Goal: Task Accomplishment & Management: Manage account settings

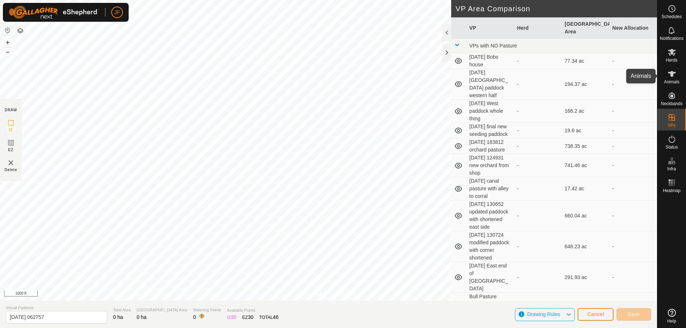
click at [668, 72] on icon at bounding box center [672, 74] width 8 height 6
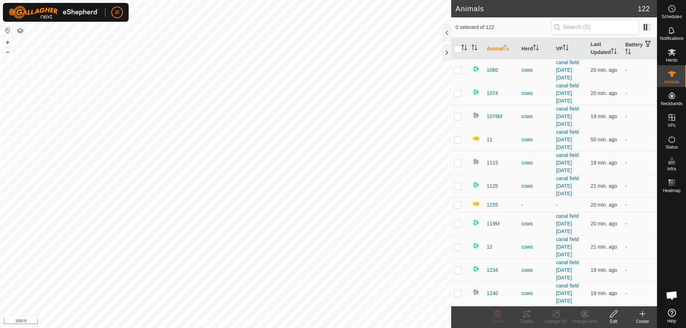
scroll to position [181, 0]
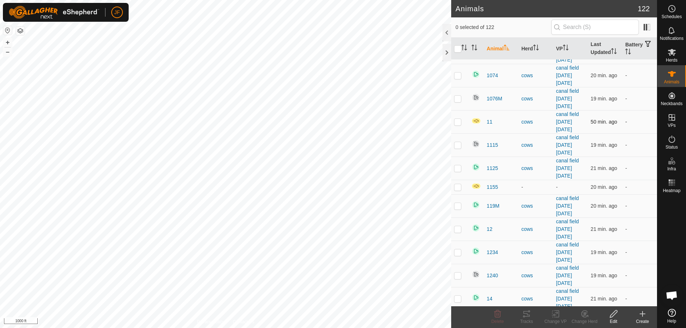
click at [459, 119] on p-checkbox at bounding box center [457, 122] width 7 height 6
checkbox input "true"
click at [457, 188] on p-checkbox at bounding box center [457, 187] width 7 height 6
checkbox input "true"
click at [613, 315] on icon at bounding box center [613, 313] width 7 height 7
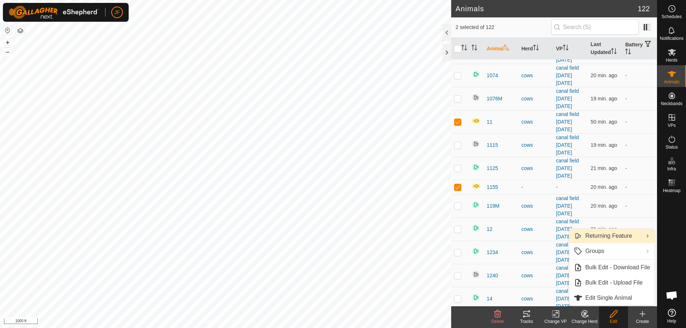
click at [625, 239] on link "Returning Feature" at bounding box center [611, 236] width 85 height 14
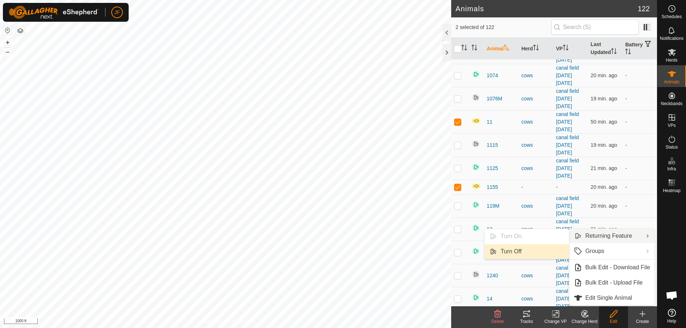
click at [508, 249] on link "Turn Off" at bounding box center [526, 251] width 84 height 14
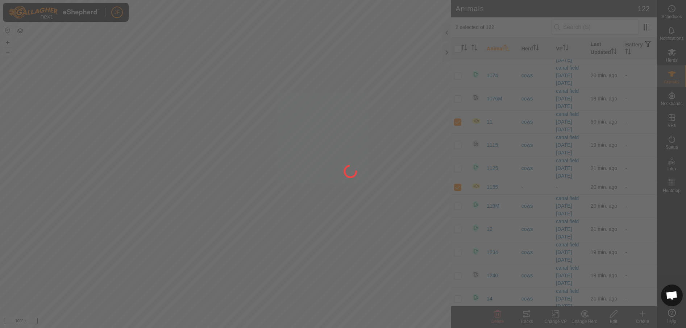
checkbox input "false"
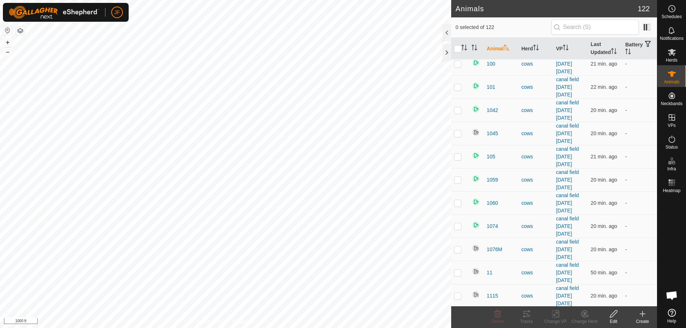
scroll to position [0, 0]
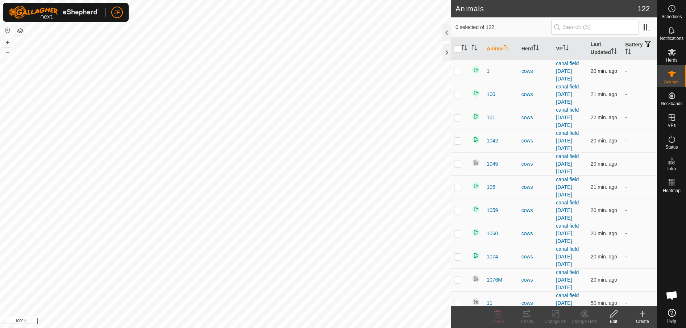
click at [457, 71] on p-checkbox at bounding box center [457, 71] width 7 height 6
checkbox input "true"
click at [457, 93] on p-checkbox at bounding box center [457, 94] width 7 height 6
checkbox input "true"
click at [457, 116] on p-checkbox at bounding box center [457, 117] width 7 height 6
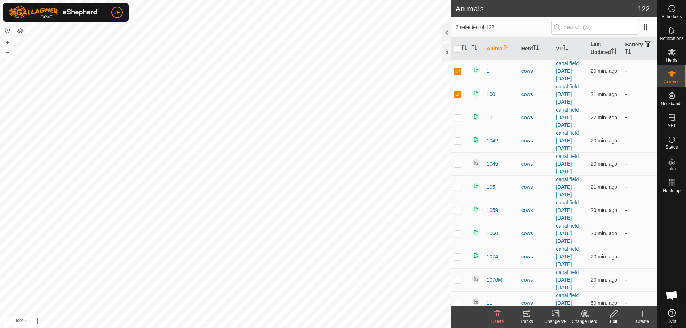
checkbox input "true"
click at [458, 134] on td at bounding box center [459, 140] width 17 height 23
checkbox input "true"
click at [456, 187] on p-checkbox at bounding box center [457, 187] width 7 height 6
checkbox input "true"
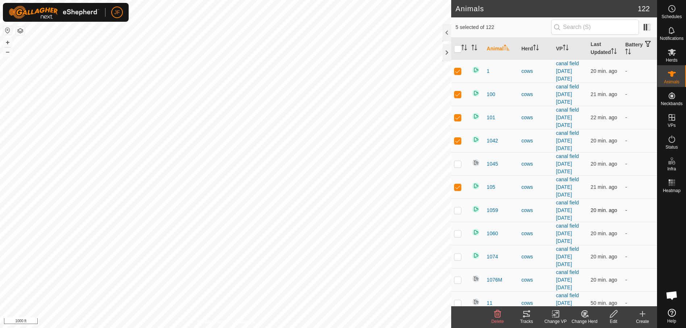
click at [459, 209] on p-checkbox at bounding box center [457, 210] width 7 height 6
checkbox input "true"
click at [457, 233] on p-checkbox at bounding box center [457, 233] width 7 height 6
checkbox input "true"
click at [457, 258] on p-checkbox at bounding box center [457, 257] width 7 height 6
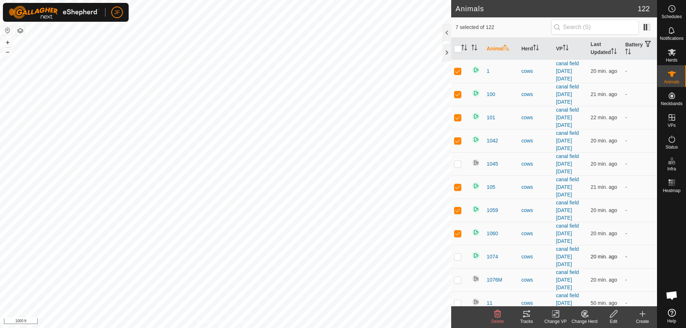
checkbox input "true"
click at [610, 314] on icon at bounding box center [613, 313] width 7 height 7
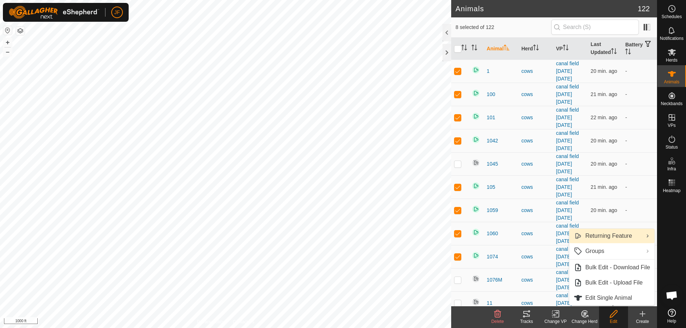
click at [621, 239] on link "Returning Feature" at bounding box center [611, 236] width 85 height 14
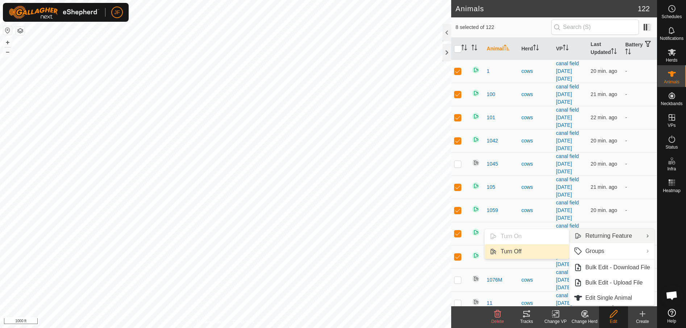
click at [523, 250] on link "Turn Off" at bounding box center [526, 251] width 84 height 14
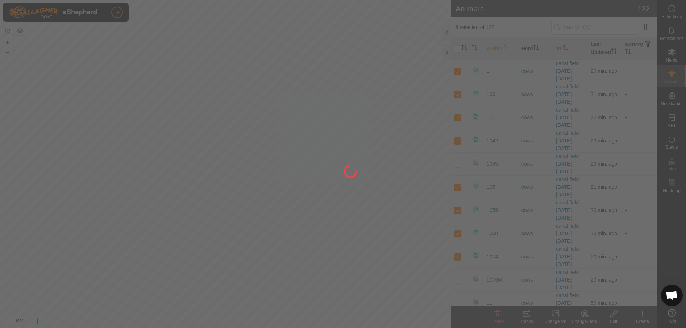
checkbox input "false"
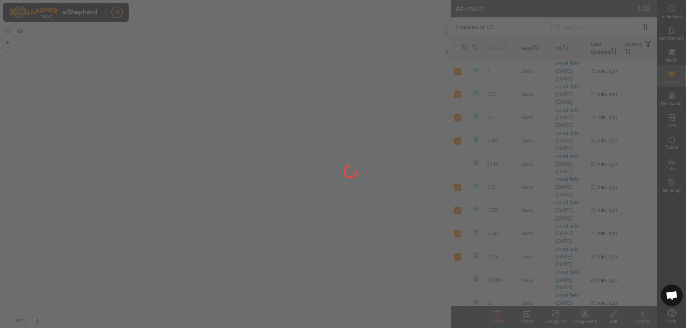
checkbox input "false"
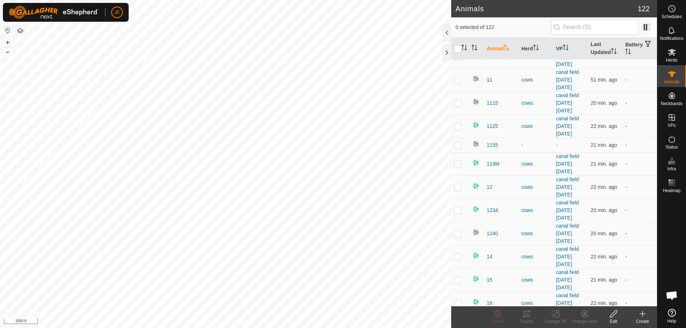
scroll to position [247, 0]
click at [458, 97] on td at bounding box center [459, 101] width 17 height 23
checkbox input "true"
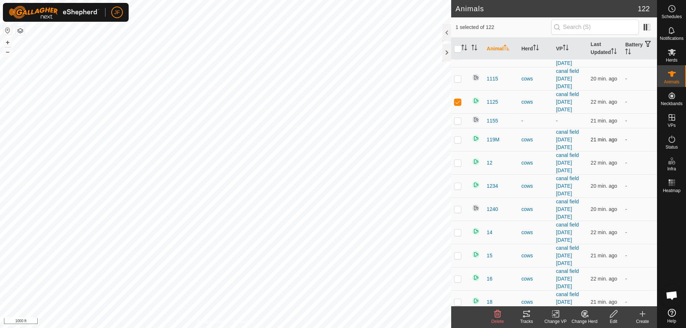
click at [458, 137] on p-checkbox at bounding box center [457, 140] width 7 height 6
checkbox input "true"
click at [455, 161] on p-checkbox at bounding box center [457, 163] width 7 height 6
checkbox input "true"
click at [455, 184] on p-checkbox at bounding box center [457, 186] width 7 height 6
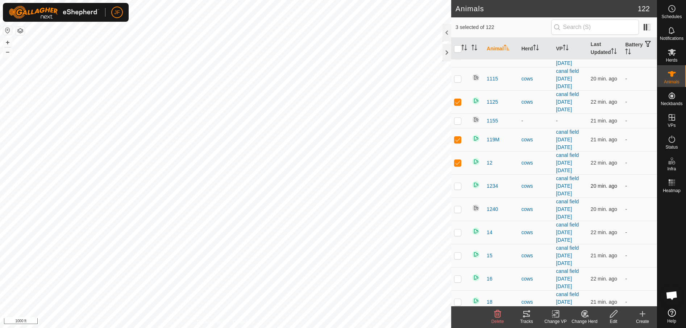
checkbox input "true"
click at [458, 230] on p-checkbox at bounding box center [457, 232] width 7 height 6
checkbox input "true"
click at [458, 258] on p-checkbox at bounding box center [457, 256] width 7 height 6
checkbox input "true"
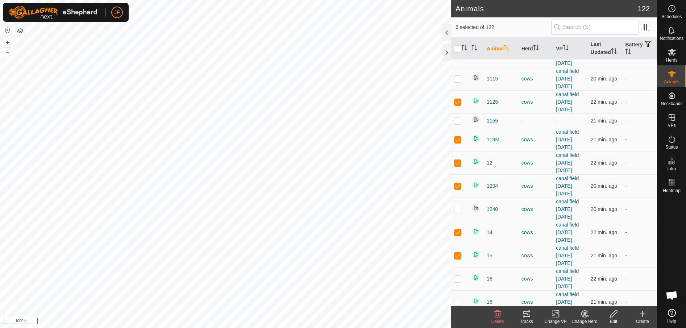
click at [460, 276] on p-checkbox at bounding box center [457, 279] width 7 height 6
checkbox input "true"
click at [458, 298] on td at bounding box center [459, 301] width 17 height 23
checkbox input "true"
click at [615, 313] on icon at bounding box center [613, 313] width 7 height 7
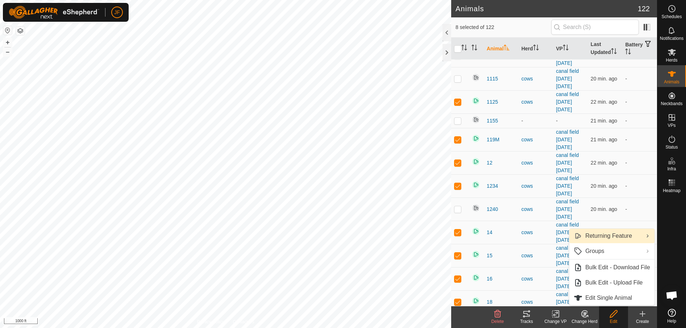
click at [627, 237] on link "Returning Feature" at bounding box center [611, 236] width 85 height 14
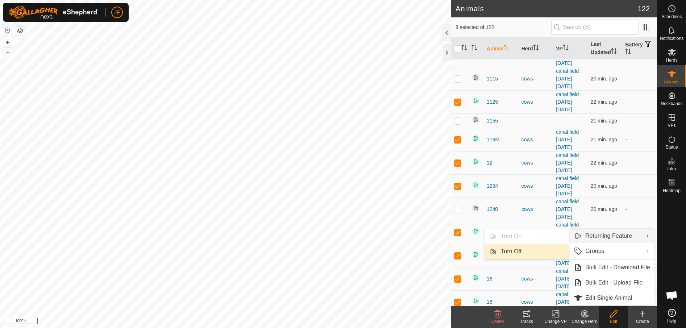
click at [518, 250] on link "Turn Off" at bounding box center [526, 251] width 84 height 14
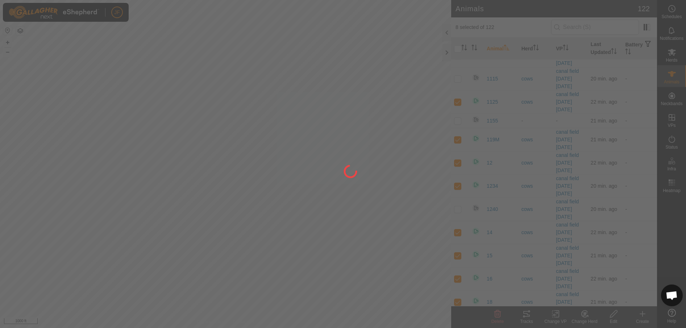
checkbox input "false"
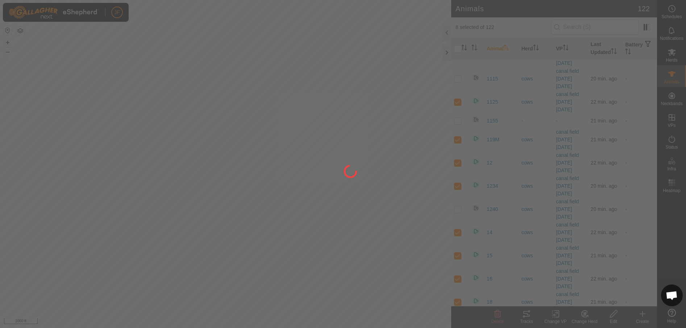
checkbox input "false"
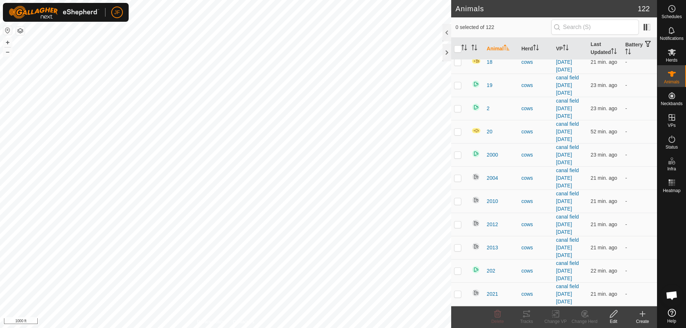
scroll to position [507, 0]
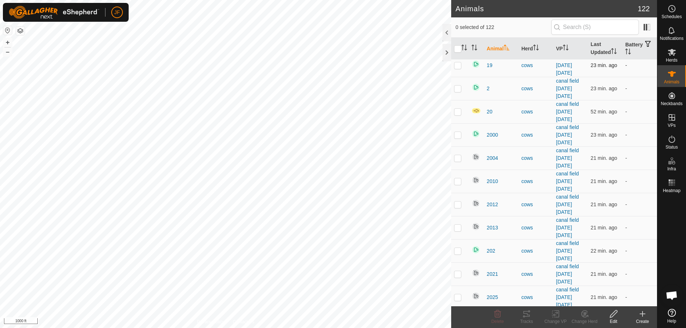
click at [457, 64] on p-checkbox at bounding box center [457, 65] width 7 height 6
checkbox input "true"
click at [459, 89] on p-checkbox at bounding box center [457, 89] width 7 height 6
checkbox input "true"
click at [459, 133] on p-checkbox at bounding box center [457, 135] width 7 height 6
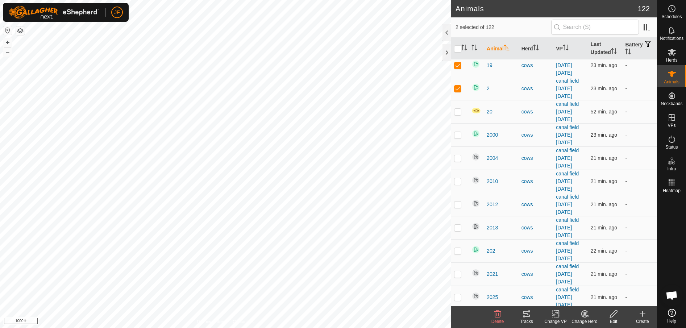
checkbox input "true"
click at [459, 251] on p-checkbox at bounding box center [457, 251] width 7 height 6
checkbox input "true"
click at [611, 311] on icon at bounding box center [613, 313] width 9 height 9
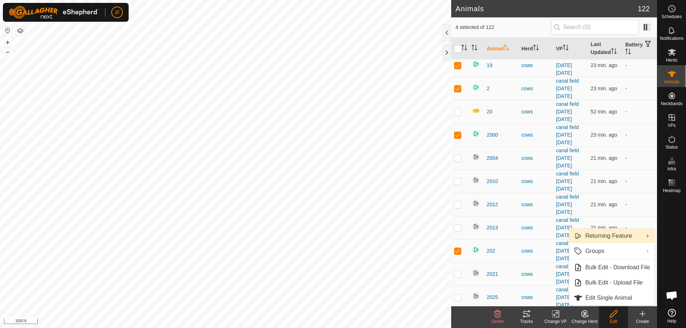
click at [606, 233] on link "Returning Feature" at bounding box center [611, 236] width 85 height 14
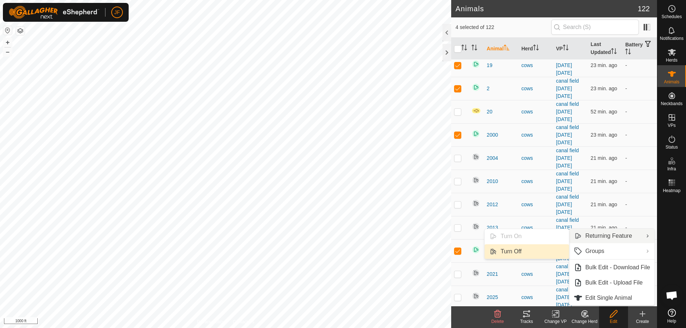
click at [518, 249] on link "Turn Off" at bounding box center [526, 251] width 84 height 14
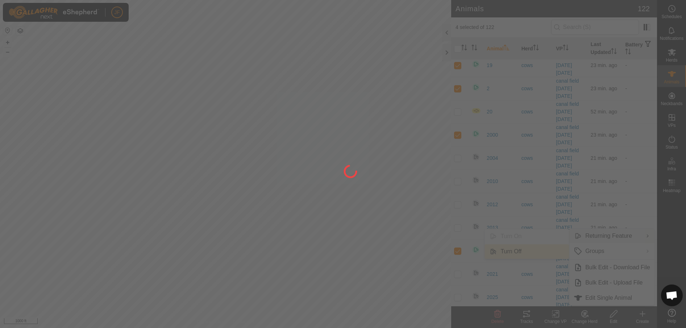
checkbox input "false"
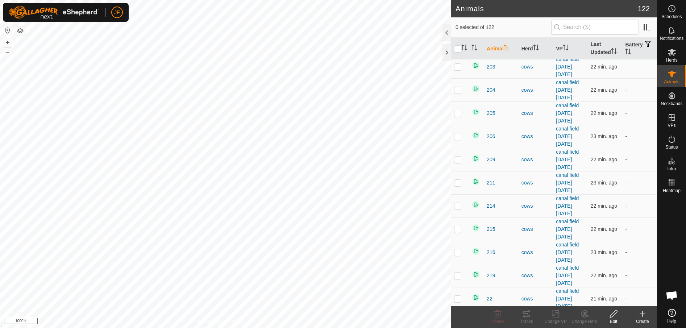
scroll to position [743, 0]
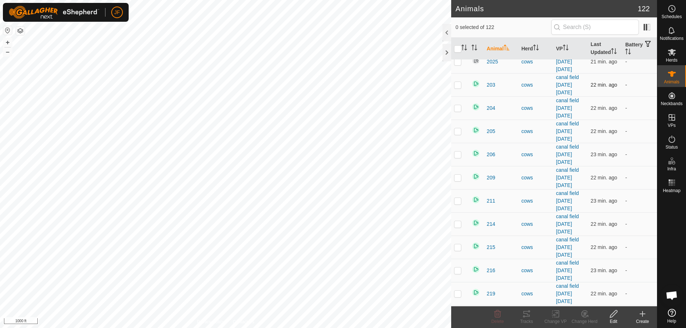
click at [460, 82] on p-checkbox at bounding box center [457, 85] width 7 height 6
checkbox input "false"
drag, startPoint x: 460, startPoint y: 82, endPoint x: 456, endPoint y: 113, distance: 31.9
click at [456, 113] on td at bounding box center [459, 107] width 17 height 23
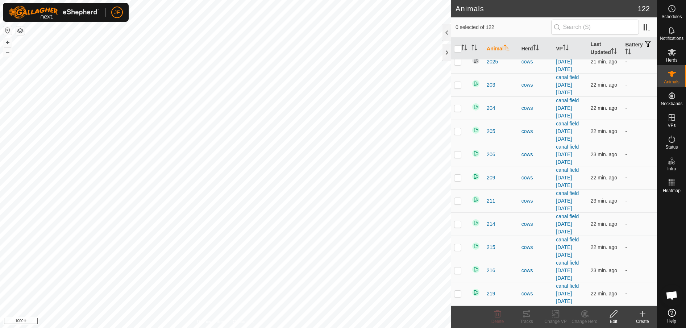
checkbox input "true"
click at [459, 86] on p-checkbox at bounding box center [457, 85] width 7 height 6
click at [458, 85] on p-checkbox at bounding box center [457, 85] width 7 height 6
checkbox input "true"
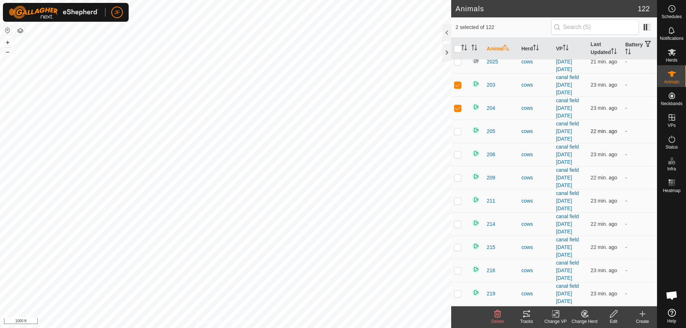
click at [458, 133] on p-checkbox at bounding box center [457, 131] width 7 height 6
checkbox input "true"
click at [456, 155] on p-checkbox at bounding box center [457, 154] width 7 height 6
checkbox input "true"
click at [457, 178] on p-checkbox at bounding box center [457, 178] width 7 height 6
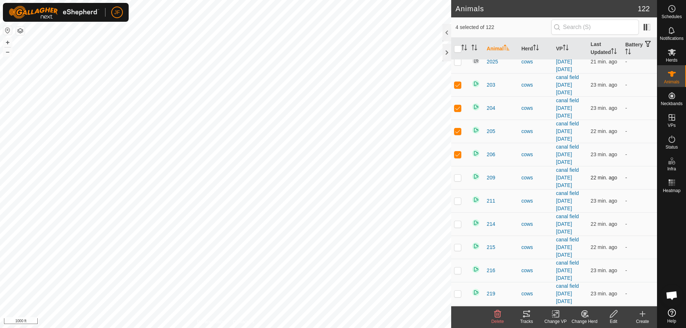
checkbox input "true"
click at [458, 201] on p-checkbox at bounding box center [457, 201] width 7 height 6
checkbox input "true"
click at [457, 296] on p-checkbox at bounding box center [457, 294] width 7 height 6
checkbox input "true"
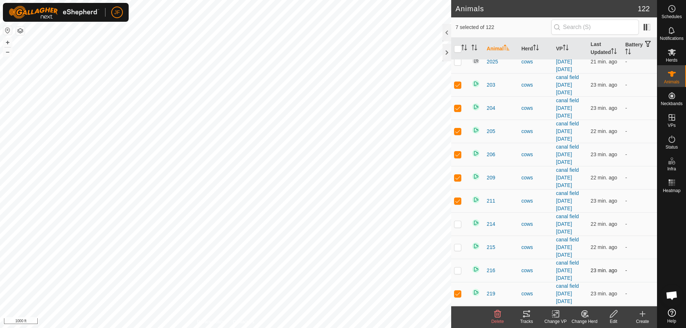
click at [458, 270] on p-checkbox at bounding box center [457, 270] width 7 height 6
checkbox input "true"
click at [456, 251] on td at bounding box center [459, 246] width 17 height 23
checkbox input "true"
click at [456, 226] on p-checkbox at bounding box center [457, 224] width 7 height 6
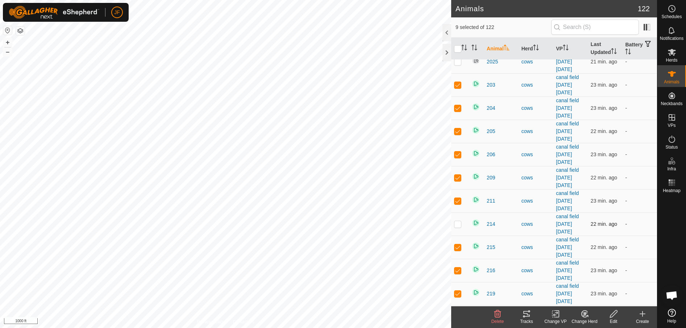
checkbox input "true"
click at [617, 313] on icon at bounding box center [613, 313] width 9 height 9
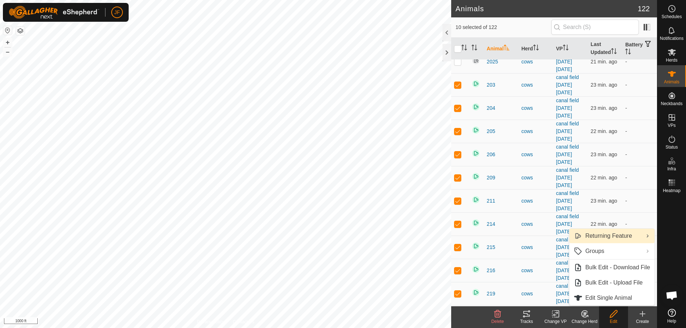
click at [622, 238] on link "Returning Feature" at bounding box center [611, 236] width 85 height 14
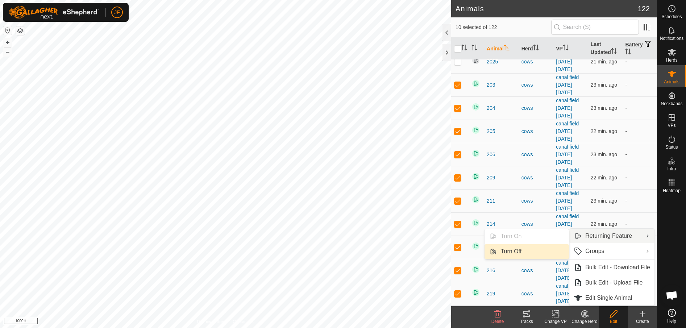
click at [525, 254] on link "Turn Off" at bounding box center [526, 251] width 84 height 14
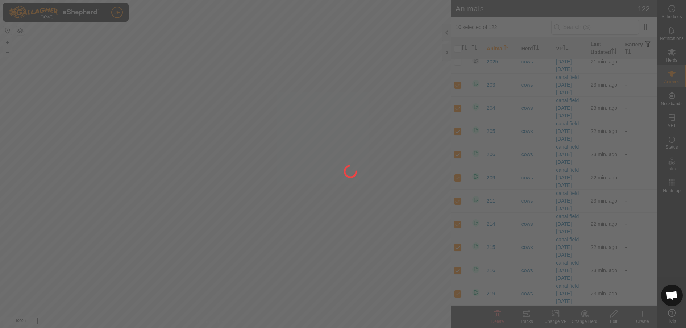
checkbox input "false"
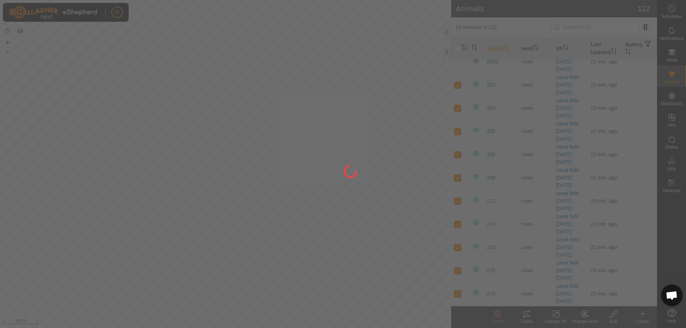
checkbox input "false"
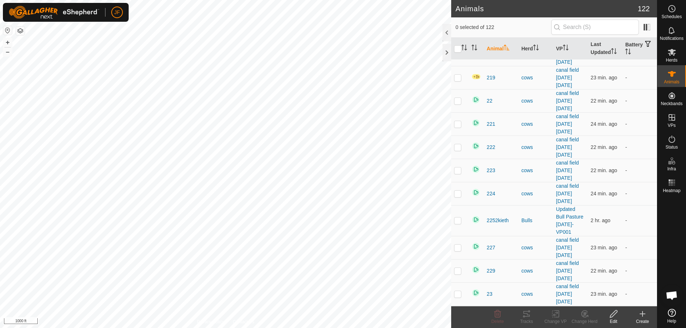
scroll to position [978, 0]
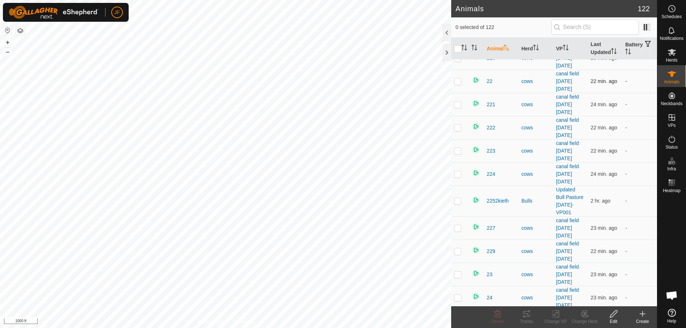
click at [460, 80] on p-checkbox at bounding box center [457, 81] width 7 height 6
checkbox input "true"
click at [457, 108] on td at bounding box center [459, 104] width 17 height 23
checkbox input "true"
click at [459, 128] on p-checkbox at bounding box center [457, 128] width 7 height 6
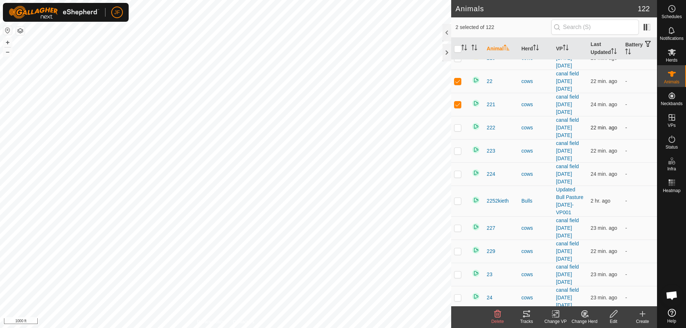
checkbox input "true"
click at [460, 151] on p-checkbox at bounding box center [457, 151] width 7 height 6
checkbox input "true"
click at [459, 176] on p-checkbox at bounding box center [457, 174] width 7 height 6
checkbox input "true"
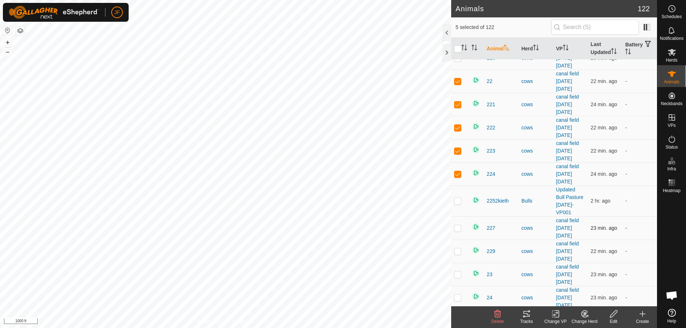
click at [459, 226] on p-checkbox at bounding box center [457, 228] width 7 height 6
checkbox input "true"
click at [458, 254] on p-checkbox at bounding box center [457, 251] width 7 height 6
checkbox input "true"
click at [460, 275] on p-checkbox at bounding box center [457, 274] width 7 height 6
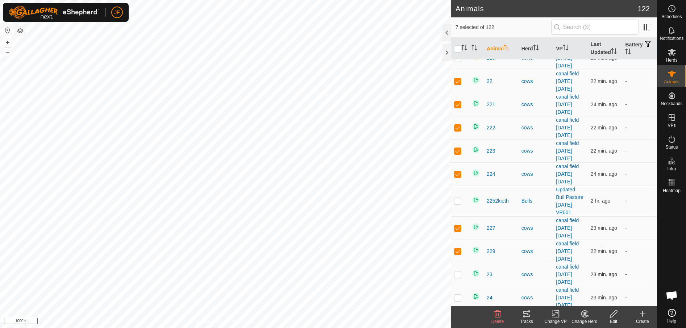
checkbox input "true"
click at [461, 299] on p-checkbox at bounding box center [457, 298] width 7 height 6
checkbox input "true"
drag, startPoint x: 642, startPoint y: 311, endPoint x: 614, endPoint y: 314, distance: 27.3
click at [614, 314] on footer "Delete Tracks Change VP Change Herd Edit Create" at bounding box center [554, 317] width 206 height 22
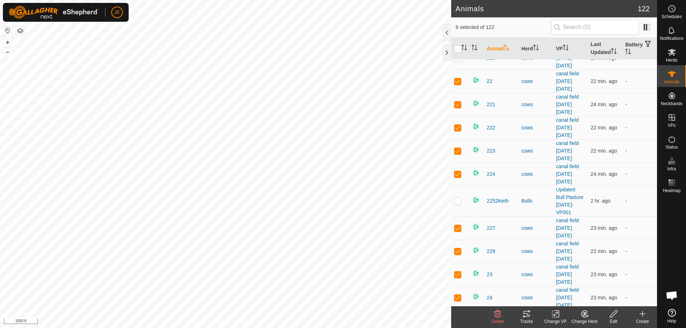
click at [614, 314] on icon at bounding box center [613, 313] width 7 height 7
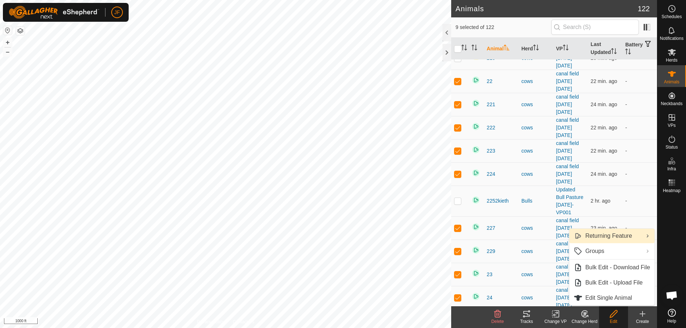
click at [612, 230] on link "Returning Feature" at bounding box center [611, 236] width 85 height 14
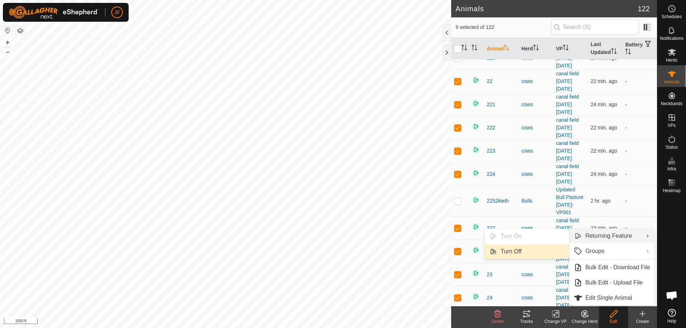
click at [514, 246] on link "Turn Off" at bounding box center [526, 251] width 84 height 14
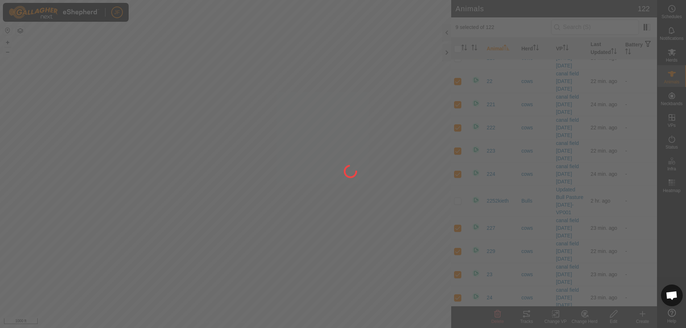
checkbox input "false"
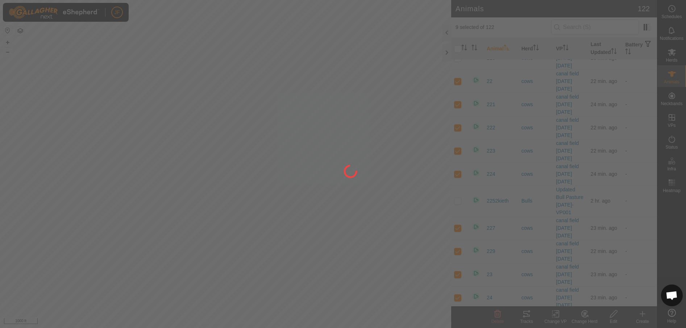
checkbox input "false"
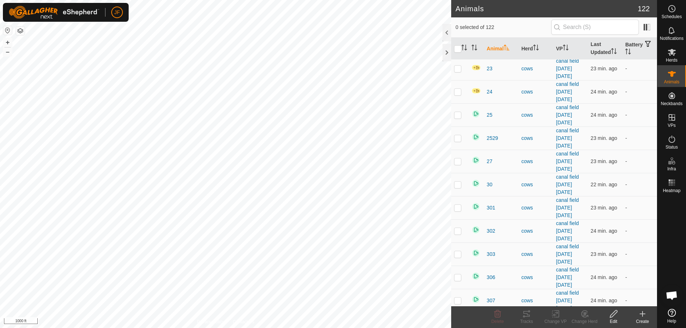
scroll to position [1196, 0]
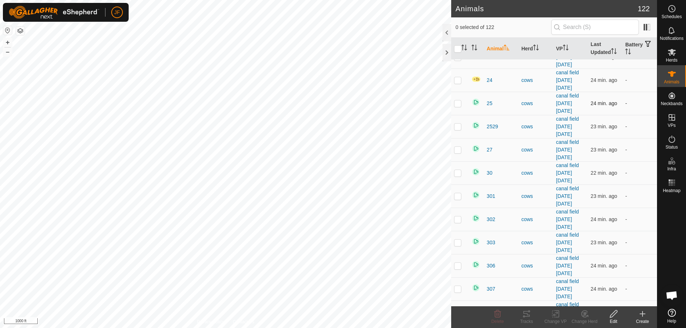
click at [457, 102] on p-checkbox at bounding box center [457, 103] width 7 height 6
checkbox input "true"
click at [458, 124] on p-checkbox at bounding box center [457, 127] width 7 height 6
checkbox input "true"
click at [458, 150] on p-checkbox at bounding box center [457, 150] width 7 height 6
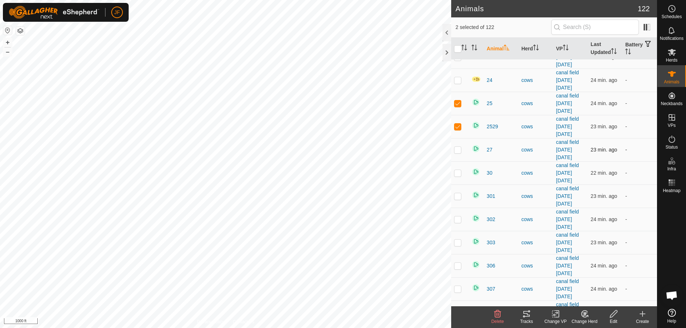
checkbox input "true"
click at [458, 171] on p-checkbox at bounding box center [457, 173] width 7 height 6
checkbox input "true"
click at [457, 196] on p-checkbox at bounding box center [457, 196] width 7 height 6
checkbox input "true"
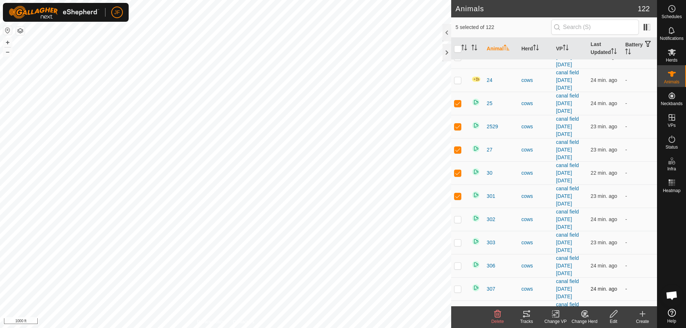
click at [458, 289] on p-checkbox at bounding box center [457, 289] width 7 height 6
checkbox input "true"
click at [458, 268] on td at bounding box center [459, 265] width 17 height 23
checkbox input "true"
click at [457, 244] on p-checkbox at bounding box center [457, 242] width 7 height 6
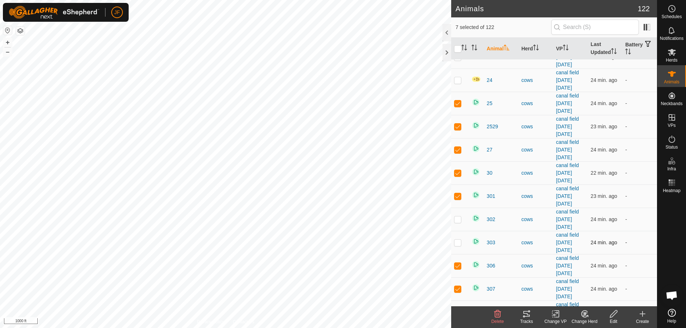
checkbox input "true"
click at [457, 220] on p-checkbox at bounding box center [457, 219] width 7 height 6
checkbox input "true"
click at [613, 311] on icon at bounding box center [613, 313] width 9 height 9
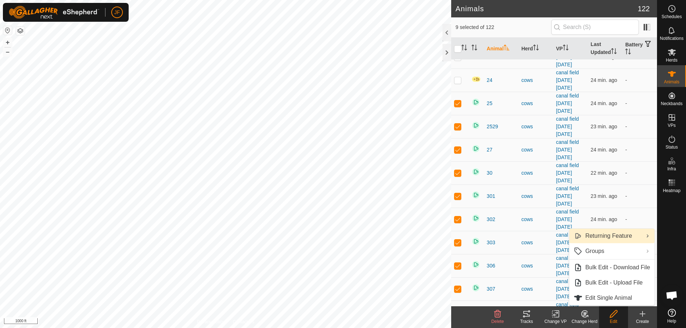
click at [606, 234] on link "Returning Feature" at bounding box center [611, 236] width 85 height 14
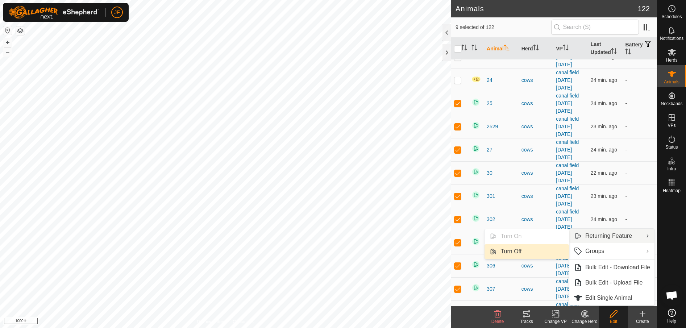
click at [517, 247] on link "Turn Off" at bounding box center [526, 251] width 84 height 14
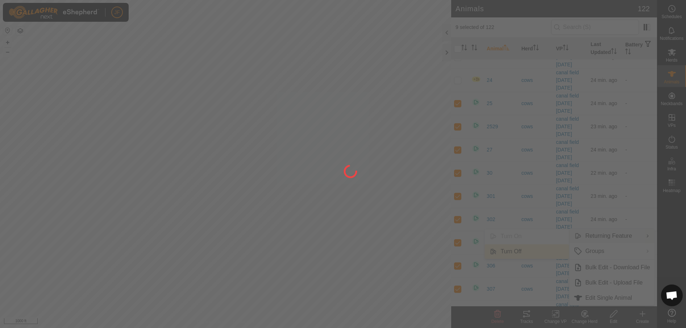
checkbox input "false"
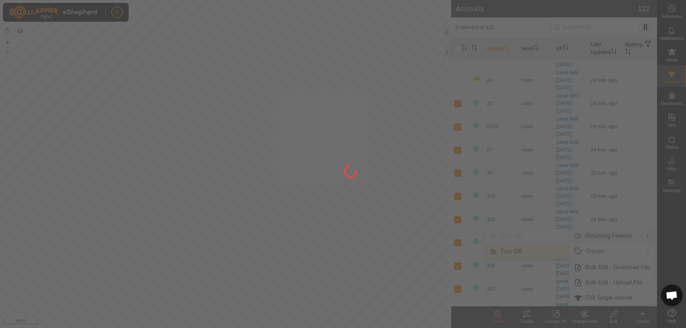
checkbox input "false"
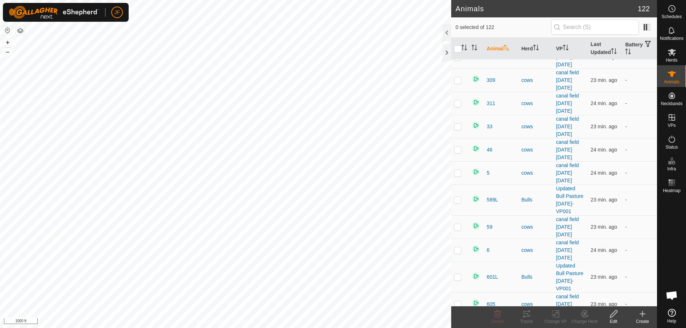
scroll to position [1431, 0]
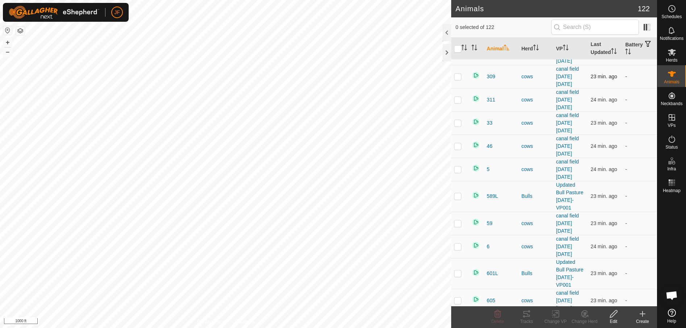
click at [462, 72] on td at bounding box center [459, 76] width 17 height 23
checkbox input "true"
click at [457, 103] on td at bounding box center [459, 99] width 17 height 23
checkbox input "true"
click at [458, 125] on p-checkbox at bounding box center [457, 123] width 7 height 6
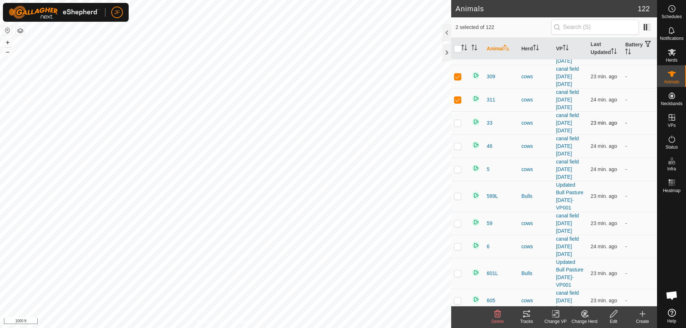
checkbox input "true"
click at [457, 141] on td at bounding box center [459, 145] width 17 height 23
checkbox input "true"
click at [457, 169] on p-checkbox at bounding box center [457, 169] width 7 height 6
checkbox input "true"
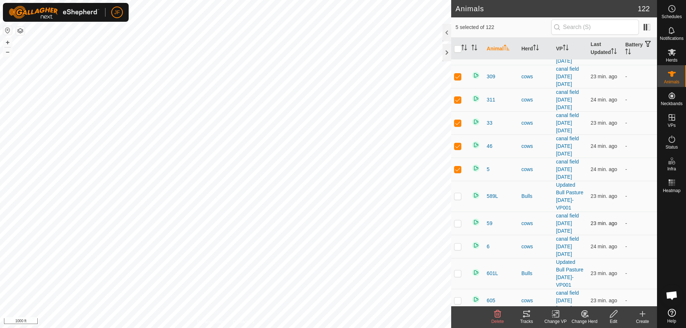
click at [455, 218] on td at bounding box center [459, 223] width 17 height 23
checkbox input "true"
click at [459, 243] on p-checkbox at bounding box center [457, 246] width 7 height 6
checkbox input "true"
click at [464, 299] on td at bounding box center [459, 300] width 17 height 23
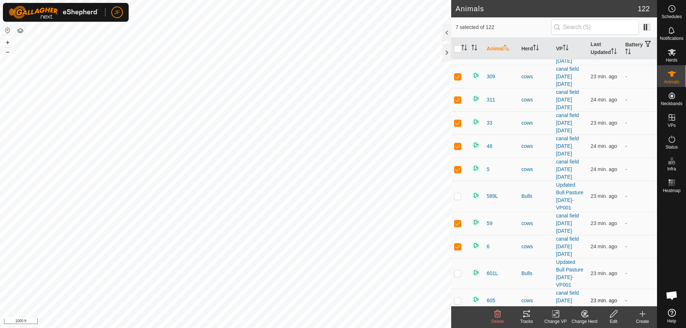
checkbox input "true"
click at [612, 313] on icon at bounding box center [613, 313] width 7 height 7
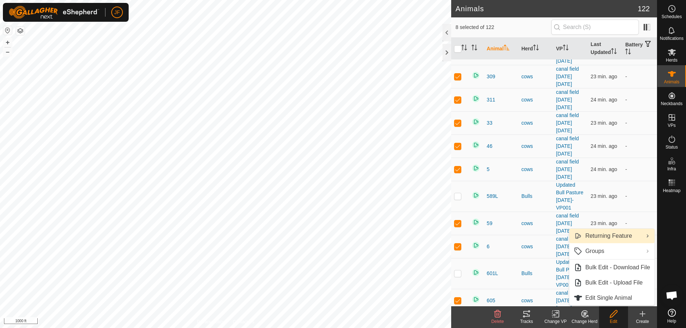
click at [604, 235] on link "Returning Feature" at bounding box center [611, 236] width 85 height 14
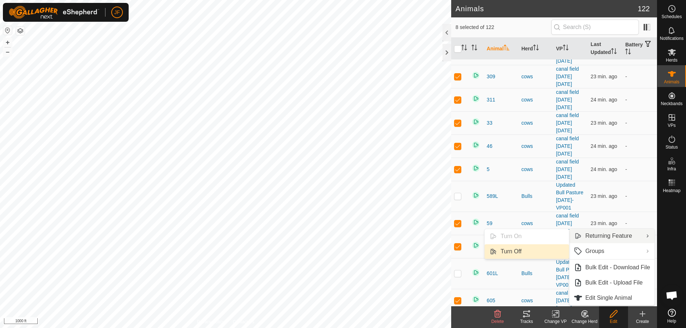
click at [509, 247] on link "Turn Off" at bounding box center [526, 251] width 84 height 14
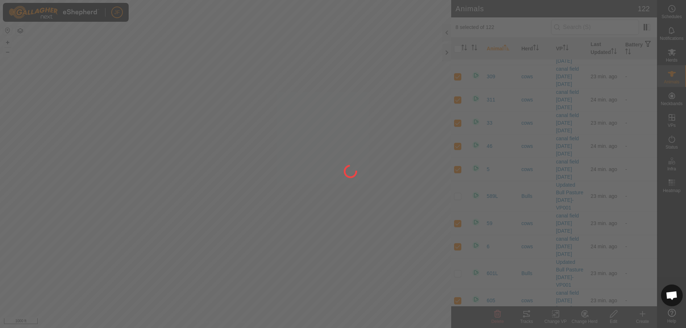
checkbox input "false"
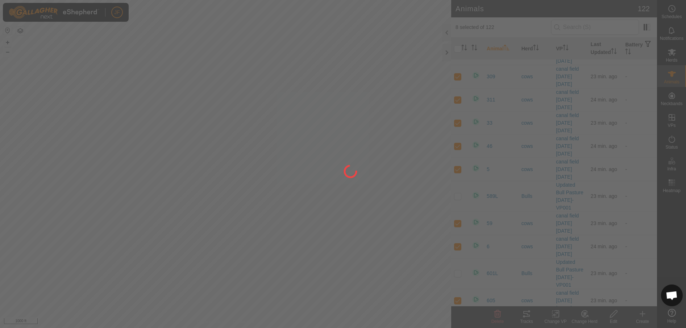
checkbox input "false"
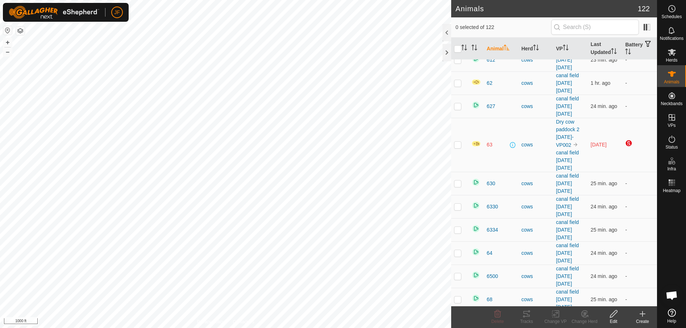
scroll to position [1703, 0]
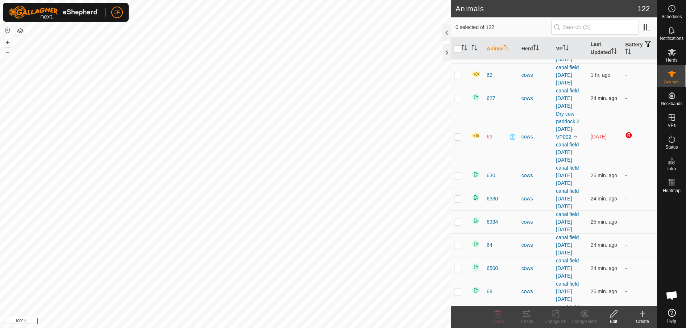
click at [458, 94] on td at bounding box center [459, 98] width 17 height 23
checkbox input "true"
click at [457, 177] on p-checkbox at bounding box center [457, 175] width 7 height 6
checkbox input "true"
click at [458, 192] on td at bounding box center [459, 198] width 17 height 23
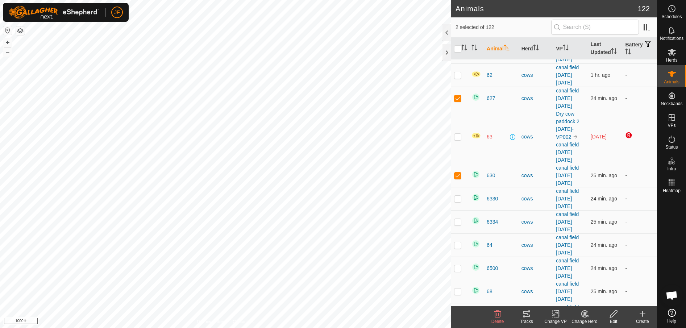
checkbox input "true"
click at [458, 222] on p-checkbox at bounding box center [457, 222] width 7 height 6
checkbox input "true"
click at [460, 245] on p-checkbox at bounding box center [457, 245] width 7 height 6
checkbox input "true"
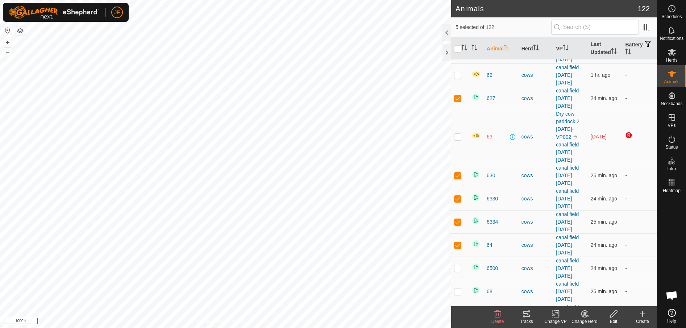
click at [459, 291] on p-checkbox at bounding box center [457, 291] width 7 height 6
checkbox input "true"
click at [458, 268] on p-checkbox at bounding box center [457, 268] width 7 height 6
checkbox input "true"
click at [615, 314] on icon at bounding box center [613, 313] width 9 height 9
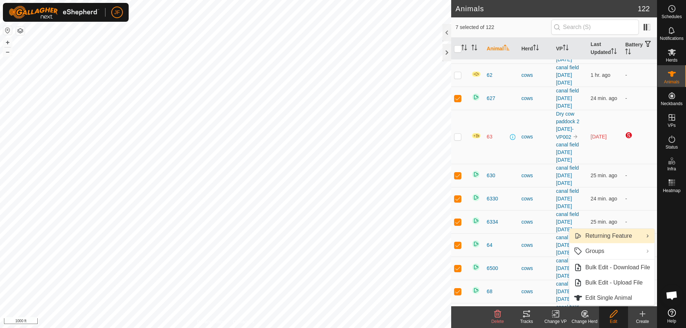
click at [610, 233] on link "Returning Feature" at bounding box center [611, 236] width 85 height 14
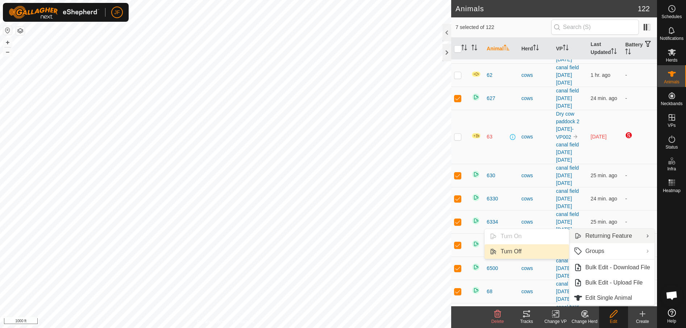
click at [517, 248] on link "Turn Off" at bounding box center [526, 251] width 84 height 14
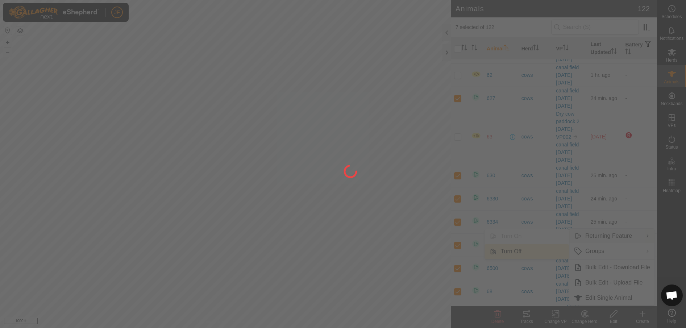
checkbox input "false"
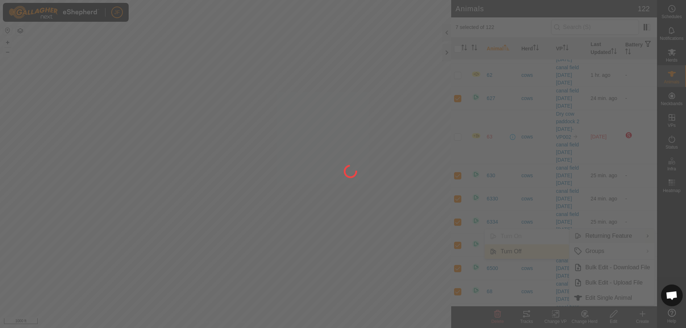
checkbox input "false"
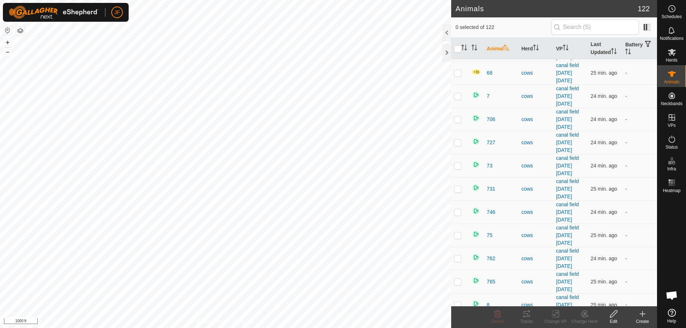
scroll to position [1938, 0]
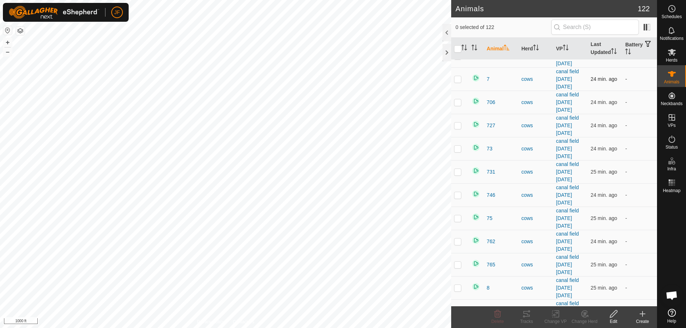
click at [459, 78] on p-checkbox at bounding box center [457, 79] width 7 height 6
checkbox input "true"
click at [459, 98] on td at bounding box center [459, 102] width 17 height 23
checkbox input "true"
click at [460, 125] on p-checkbox at bounding box center [457, 125] width 7 height 6
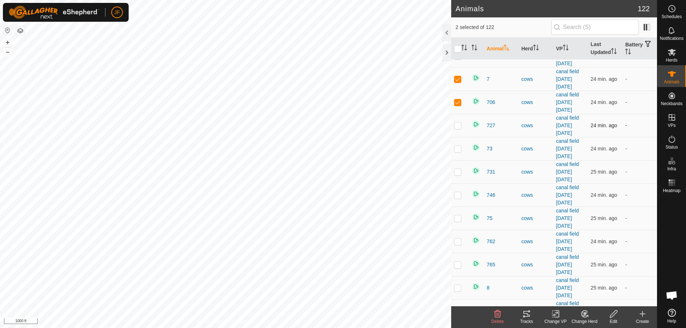
checkbox input "true"
click at [459, 151] on td at bounding box center [459, 148] width 17 height 23
checkbox input "true"
click at [458, 175] on td at bounding box center [459, 171] width 17 height 23
checkbox input "true"
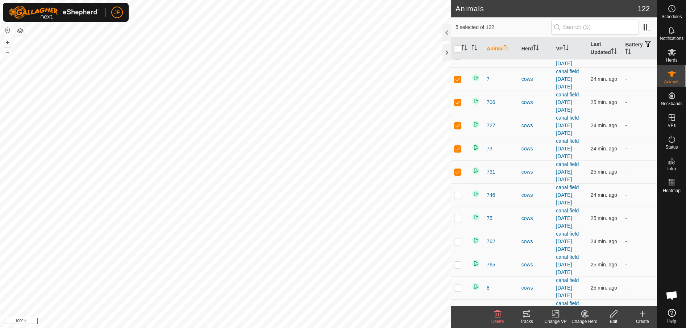
click at [459, 199] on td at bounding box center [459, 194] width 17 height 23
checkbox input "true"
click at [459, 212] on td at bounding box center [459, 218] width 17 height 23
checkbox input "true"
click at [459, 287] on p-checkbox at bounding box center [457, 288] width 7 height 6
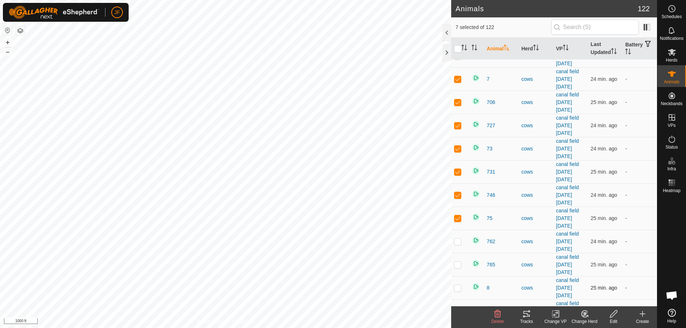
checkbox input "true"
click at [458, 264] on p-checkbox at bounding box center [457, 265] width 7 height 6
checkbox input "true"
click at [458, 239] on p-checkbox at bounding box center [457, 241] width 7 height 6
checkbox input "true"
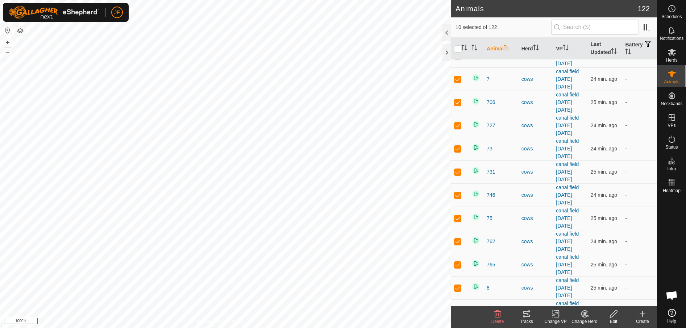
click at [614, 309] on icon at bounding box center [613, 313] width 9 height 9
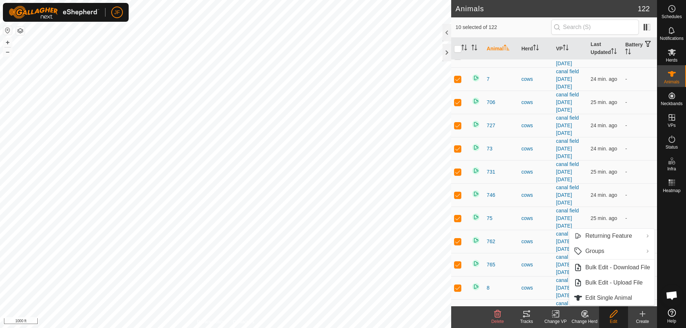
click at [614, 309] on icon at bounding box center [613, 313] width 9 height 9
click at [600, 230] on link "Returning Feature" at bounding box center [611, 236] width 85 height 14
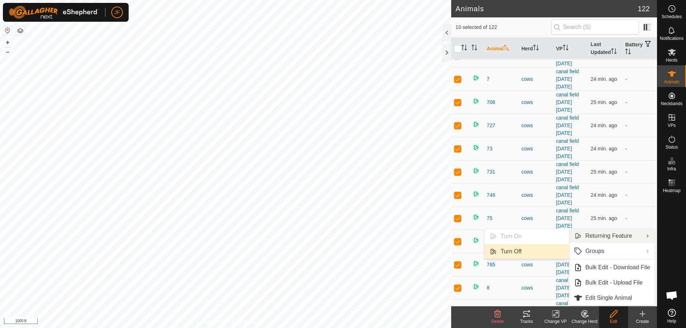
click at [529, 248] on link "Turn Off" at bounding box center [526, 251] width 84 height 14
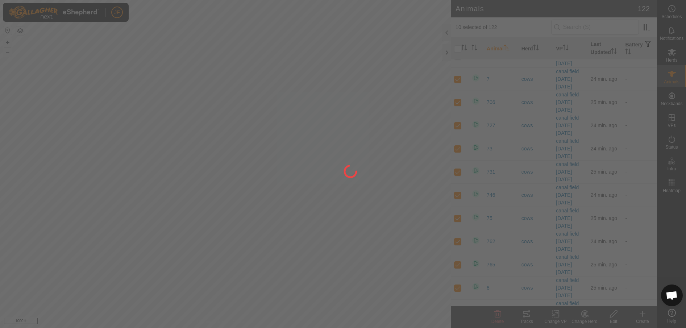
checkbox input "false"
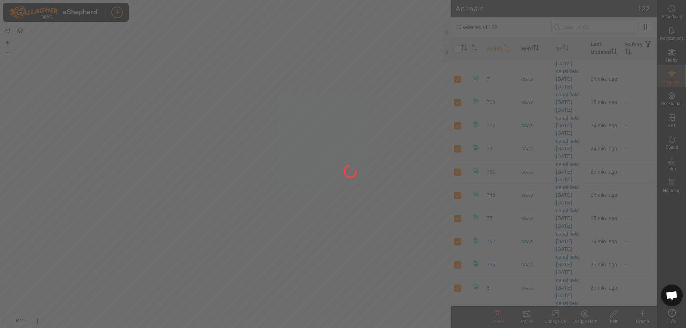
checkbox input "false"
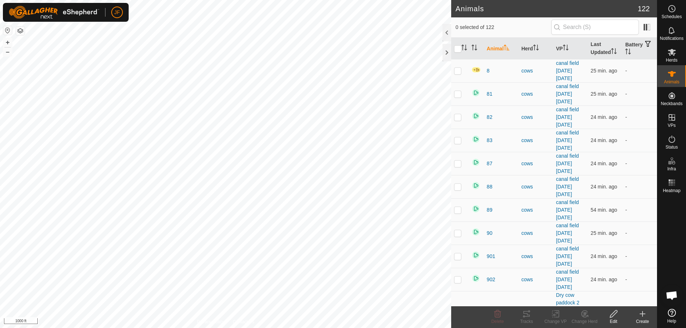
scroll to position [2174, 0]
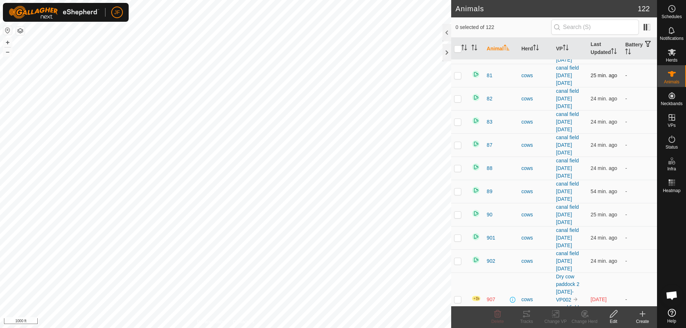
click at [458, 74] on p-checkbox at bounding box center [457, 75] width 7 height 6
checkbox input "true"
click at [459, 97] on p-checkbox at bounding box center [457, 99] width 7 height 6
checkbox input "true"
click at [458, 260] on p-checkbox at bounding box center [457, 261] width 7 height 6
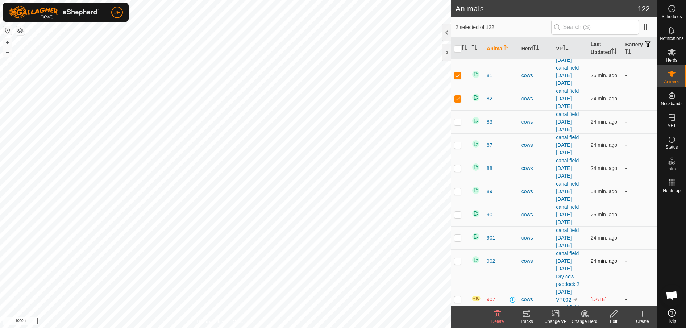
checkbox input "true"
click at [459, 235] on p-checkbox at bounding box center [457, 238] width 7 height 6
checkbox input "true"
click at [455, 212] on p-checkbox at bounding box center [457, 215] width 7 height 6
checkbox input "true"
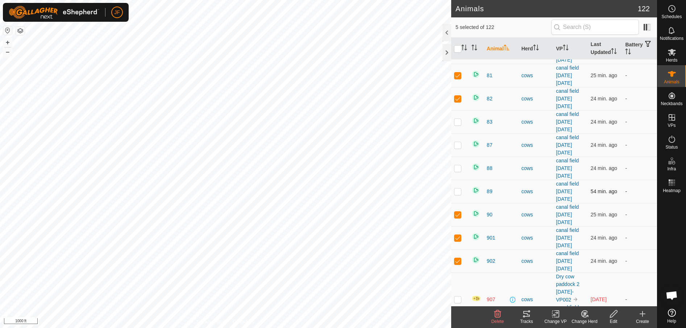
click at [457, 186] on td at bounding box center [459, 191] width 17 height 23
checkbox input "true"
click at [458, 168] on p-checkbox at bounding box center [457, 168] width 7 height 6
checkbox input "true"
click at [458, 142] on p-checkbox at bounding box center [457, 145] width 7 height 6
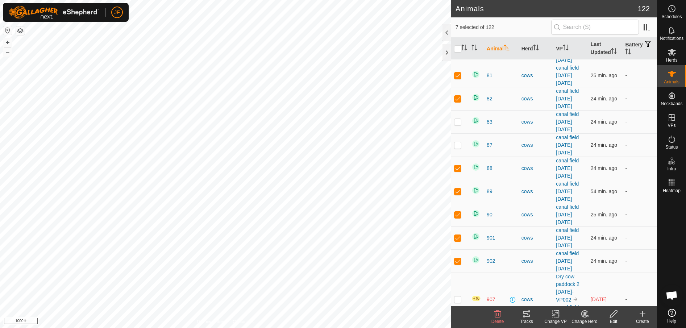
checkbox input "true"
click at [458, 115] on td at bounding box center [459, 121] width 17 height 23
checkbox input "true"
click at [616, 316] on icon at bounding box center [613, 313] width 9 height 9
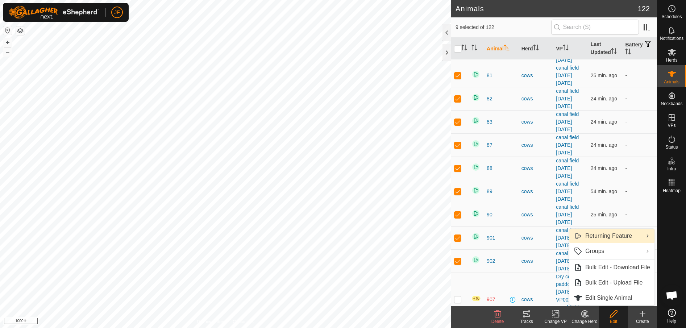
click at [615, 232] on link "Returning Feature" at bounding box center [611, 236] width 85 height 14
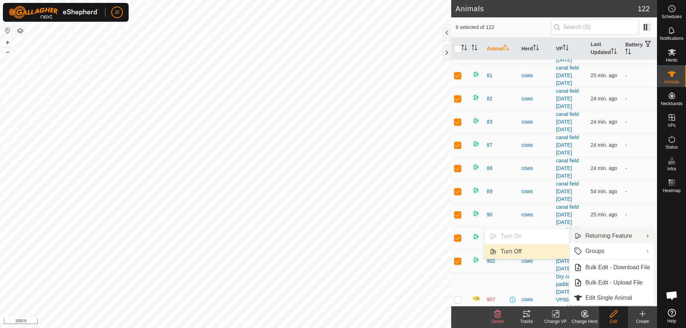
click at [523, 247] on link "Turn Off" at bounding box center [526, 251] width 84 height 14
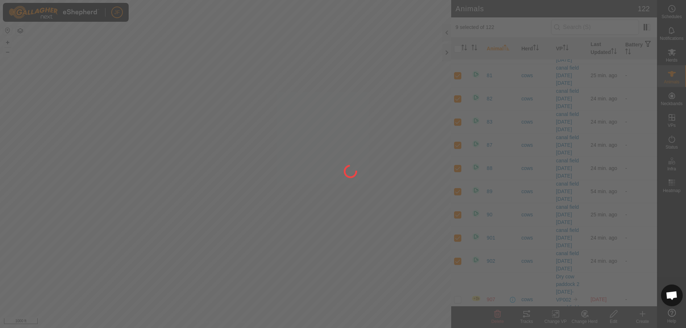
checkbox input "false"
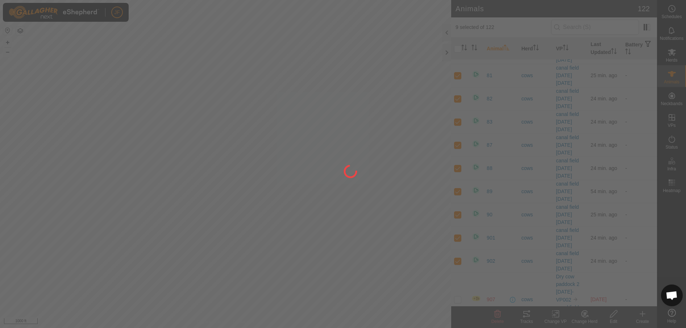
checkbox input "false"
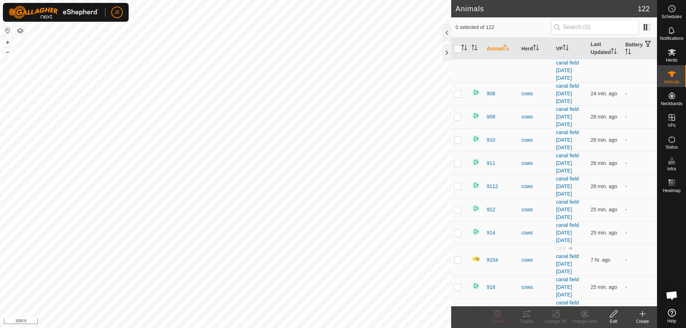
scroll to position [2427, 0]
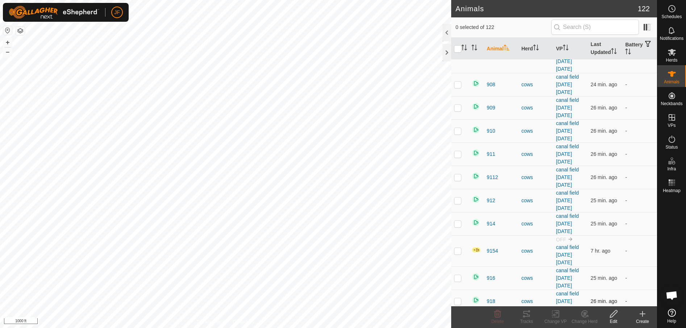
click at [461, 297] on td at bounding box center [459, 300] width 17 height 23
checkbox input "true"
click at [458, 278] on p-checkbox at bounding box center [457, 278] width 7 height 6
checkbox input "true"
click at [462, 222] on td at bounding box center [459, 223] width 17 height 23
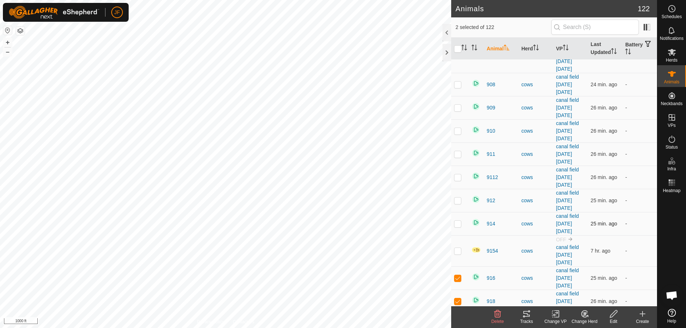
checkbox input "true"
click at [455, 200] on p-checkbox at bounding box center [457, 200] width 7 height 6
checkbox input "true"
click at [458, 175] on p-checkbox at bounding box center [457, 177] width 7 height 6
checkbox input "true"
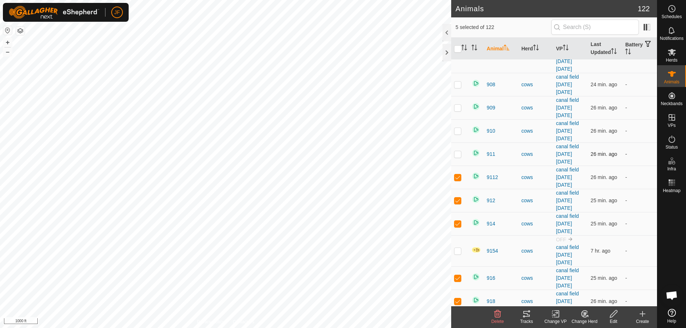
click at [459, 152] on p-checkbox at bounding box center [457, 154] width 7 height 6
checkbox input "true"
click at [460, 128] on p-checkbox at bounding box center [457, 131] width 7 height 6
checkbox input "true"
click at [456, 107] on p-checkbox at bounding box center [457, 108] width 7 height 6
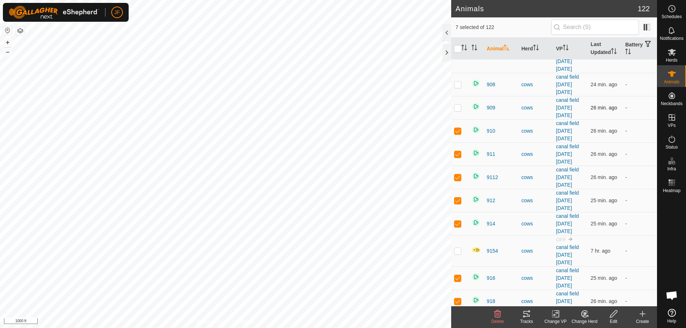
checkbox input "true"
click at [457, 84] on p-checkbox at bounding box center [457, 85] width 7 height 6
click at [615, 310] on icon at bounding box center [613, 313] width 7 height 7
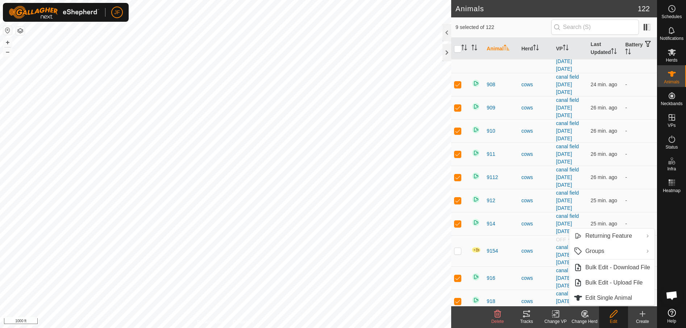
click at [615, 310] on icon at bounding box center [613, 313] width 7 height 7
click at [599, 232] on span "Returning Feature" at bounding box center [608, 236] width 47 height 9
click at [522, 253] on link "Turn Off" at bounding box center [526, 251] width 84 height 14
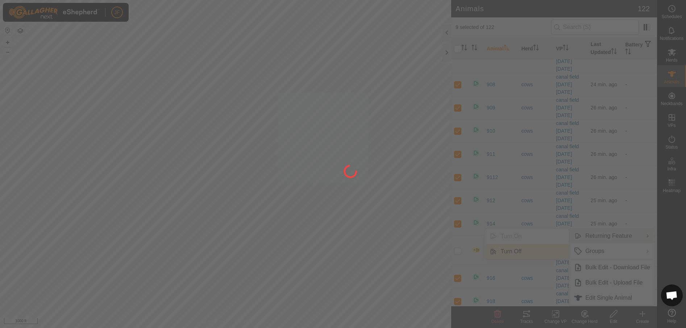
checkbox input "false"
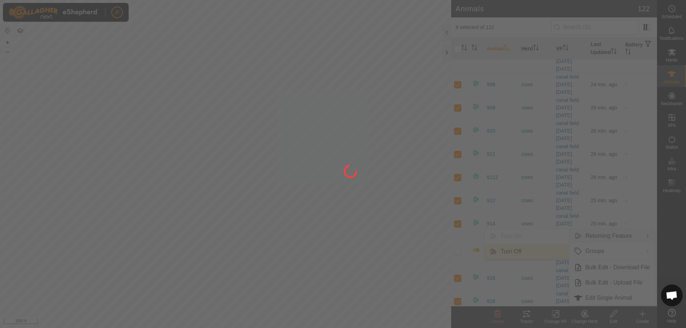
checkbox input "false"
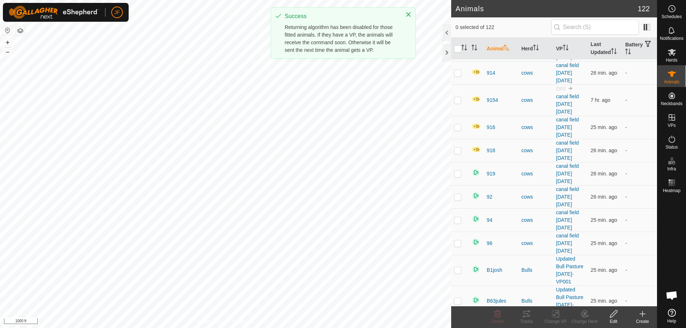
scroll to position [2614, 0]
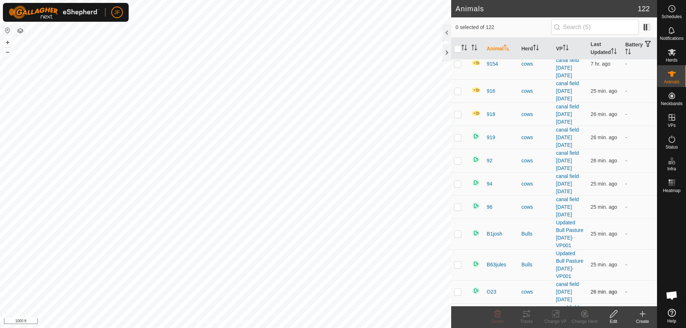
click at [457, 289] on p-checkbox at bounding box center [457, 292] width 7 height 6
checkbox input "true"
click at [459, 204] on p-checkbox at bounding box center [457, 207] width 7 height 6
checkbox input "true"
click at [454, 135] on p-checkbox at bounding box center [457, 137] width 7 height 6
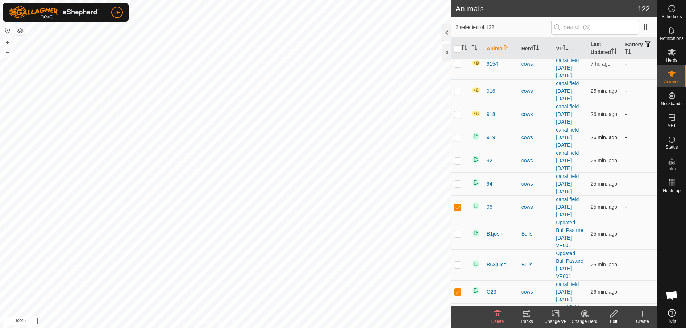
checkbox input "true"
click at [455, 159] on p-checkbox at bounding box center [457, 161] width 7 height 6
checkbox input "true"
click at [459, 184] on p-checkbox at bounding box center [457, 184] width 7 height 6
checkbox input "true"
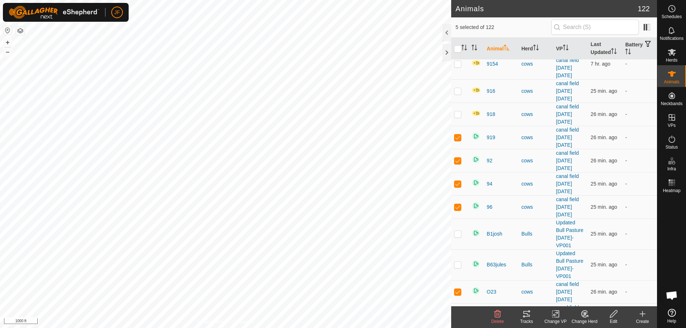
click at [614, 316] on icon at bounding box center [613, 313] width 9 height 9
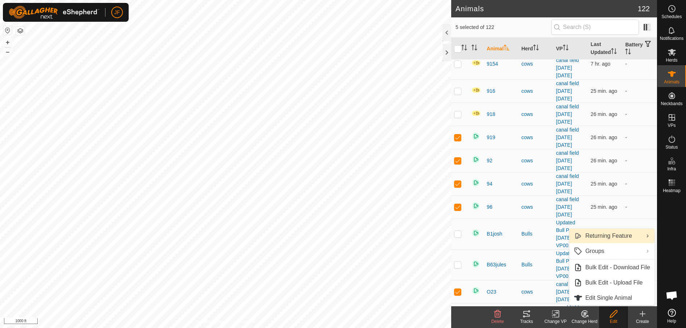
click at [601, 232] on link "Returning Feature" at bounding box center [611, 236] width 85 height 14
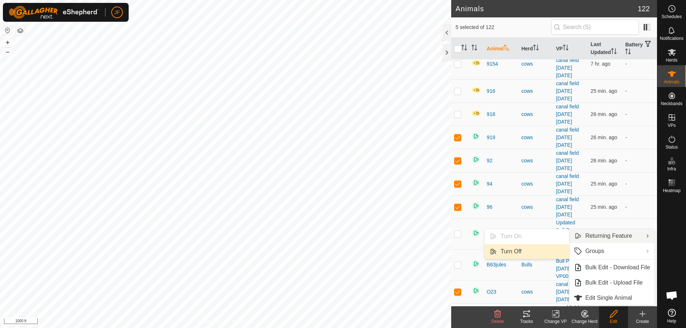
click at [528, 251] on link "Turn Off" at bounding box center [526, 251] width 84 height 14
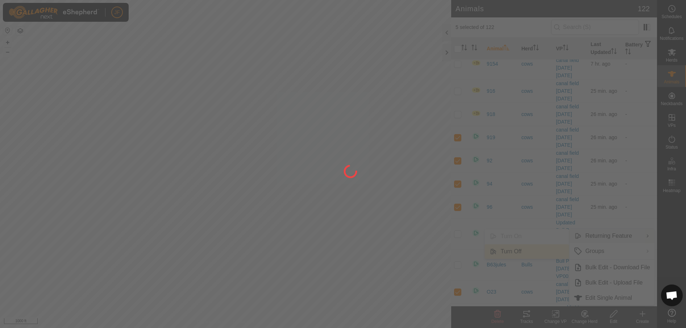
checkbox input "false"
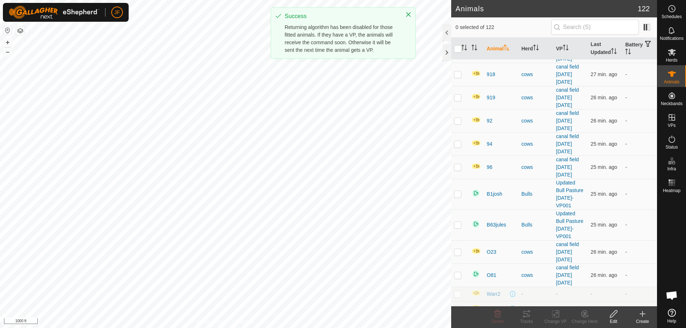
scroll to position [2664, 0]
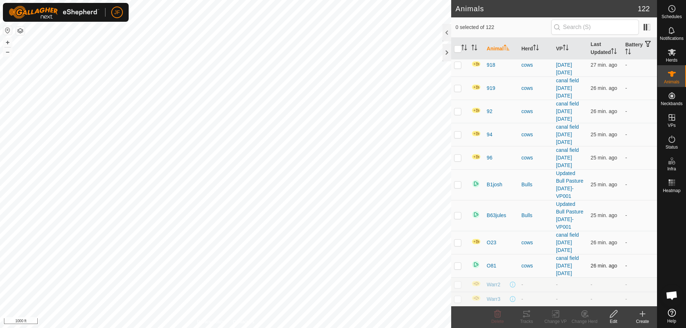
click at [459, 266] on p-checkbox at bounding box center [457, 266] width 7 height 6
click at [616, 314] on icon at bounding box center [613, 313] width 9 height 9
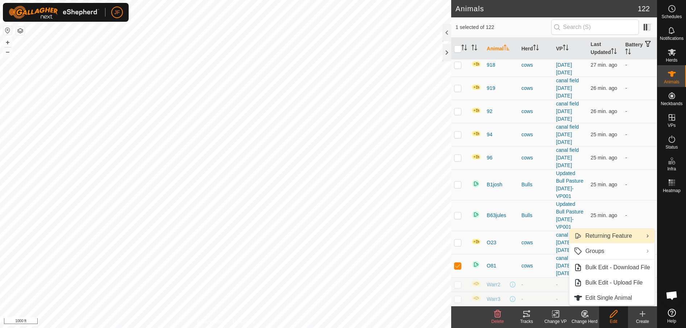
click at [610, 233] on link "Returning Feature" at bounding box center [611, 236] width 85 height 14
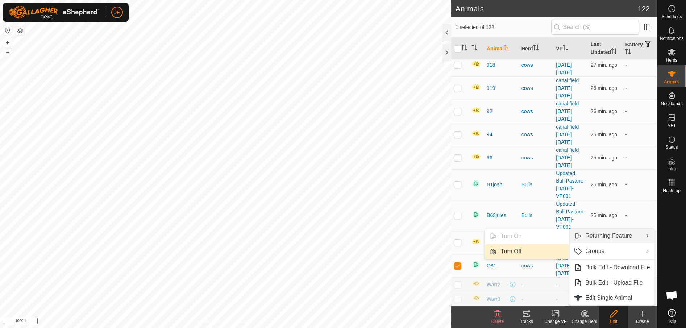
click at [515, 249] on link "Turn Off" at bounding box center [526, 251] width 84 height 14
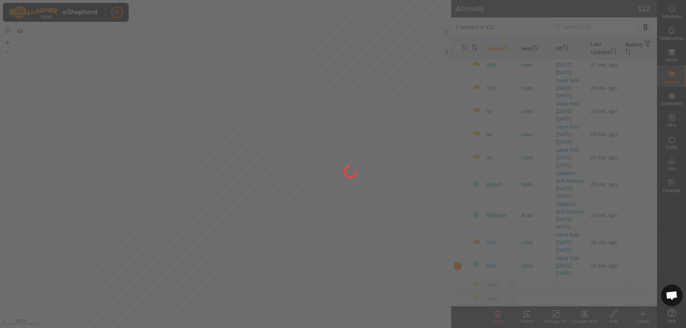
checkbox input "false"
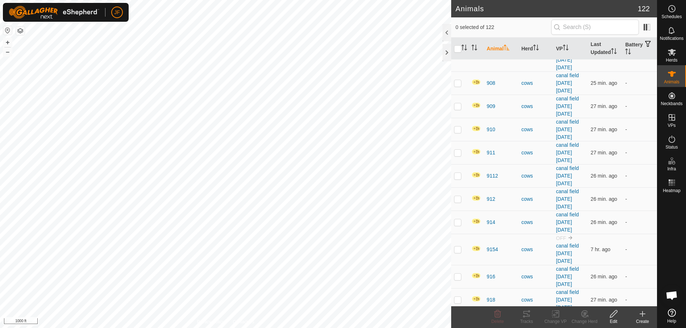
scroll to position [2194, 0]
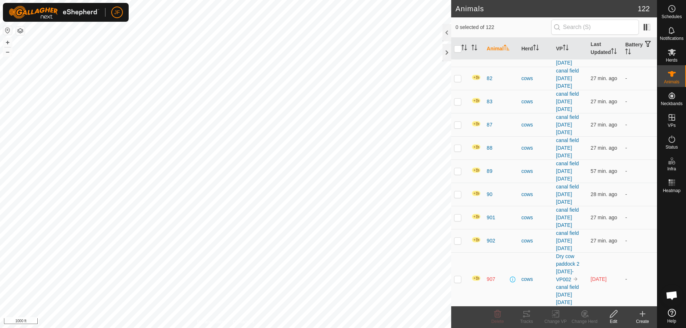
click at [576, 8] on h2 "Animals" at bounding box center [546, 8] width 182 height 9
click at [670, 55] on div "Schedules Notifications Herds Animals Neckbands VPs Status Infra Heatmap Help A…" at bounding box center [343, 164] width 686 height 328
click at [670, 55] on icon at bounding box center [672, 52] width 8 height 7
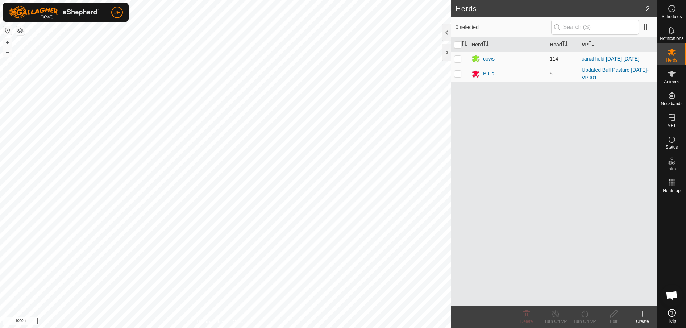
click at [457, 60] on p-checkbox at bounding box center [457, 59] width 7 height 6
checkbox input "true"
click at [551, 314] on icon at bounding box center [555, 313] width 9 height 9
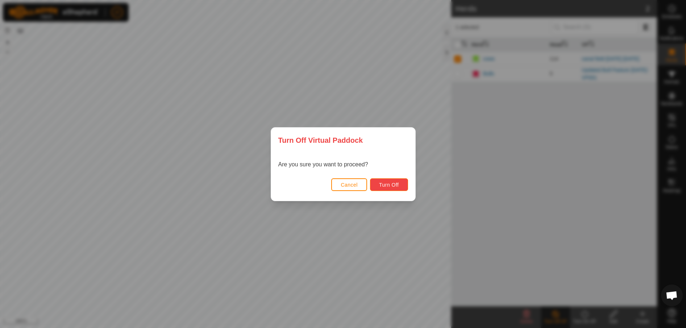
click at [386, 182] on span "Turn Off" at bounding box center [389, 185] width 20 height 6
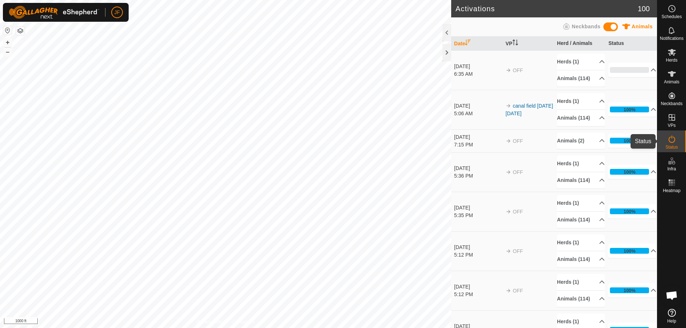
click at [670, 140] on icon at bounding box center [671, 139] width 9 height 9
click at [670, 53] on icon at bounding box center [671, 52] width 9 height 9
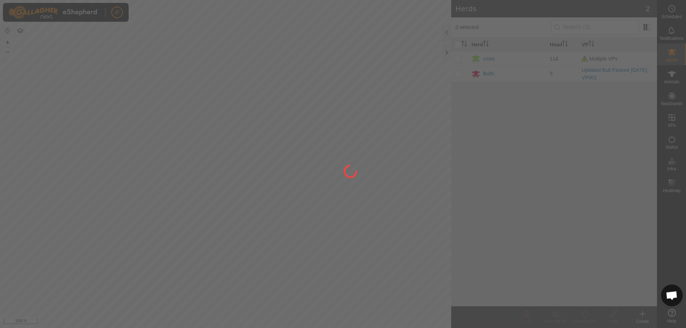
click at [488, 59] on div at bounding box center [343, 164] width 686 height 328
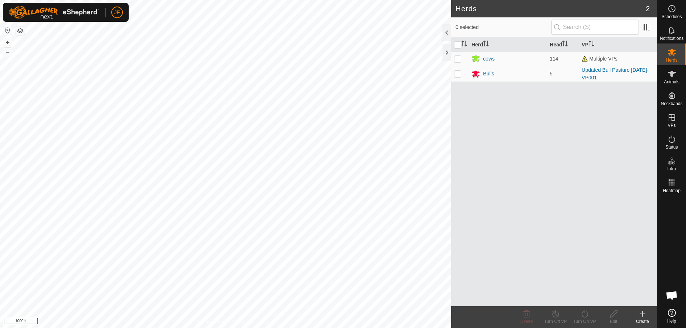
click at [488, 59] on div "cows" at bounding box center [489, 59] width 12 height 8
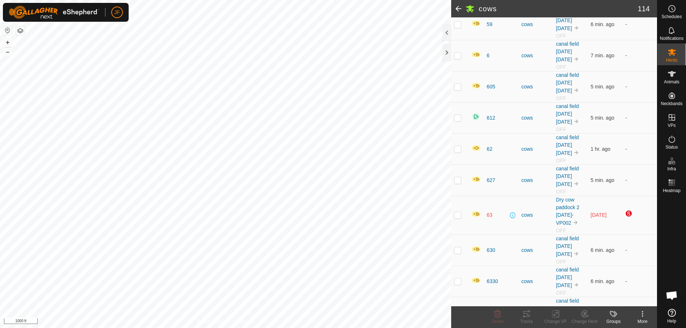
scroll to position [2121, 0]
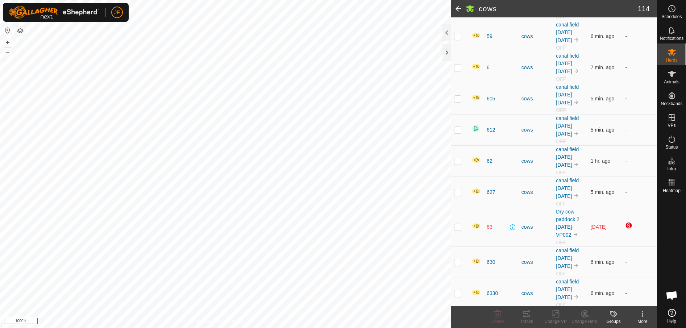
click at [460, 129] on p-checkbox at bounding box center [457, 130] width 7 height 6
click at [457, 130] on p-checkbox at bounding box center [457, 130] width 7 height 6
checkbox input "false"
click at [672, 72] on icon at bounding box center [672, 74] width 8 height 6
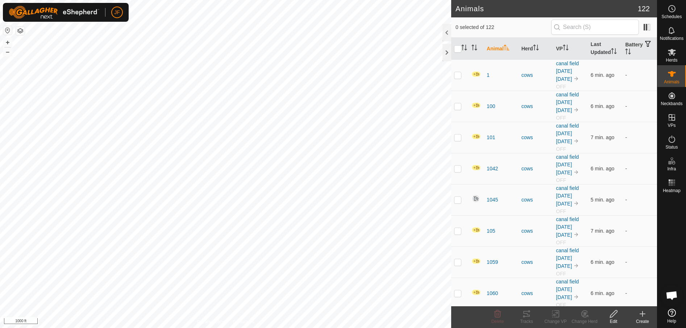
click at [672, 75] on icon at bounding box center [672, 74] width 8 height 6
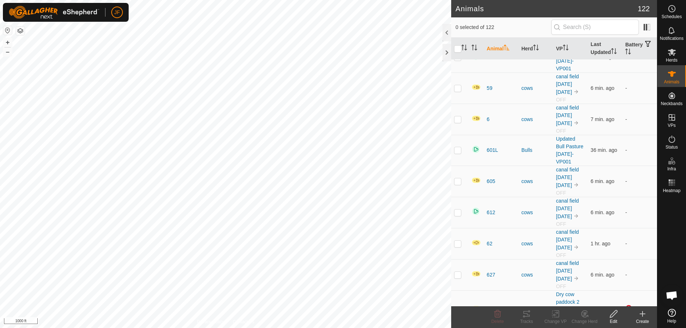
scroll to position [2130, 0]
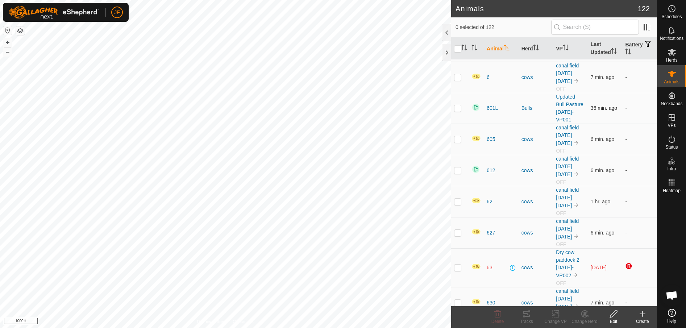
click at [458, 107] on p-checkbox at bounding box center [457, 108] width 7 height 6
checkbox input "true"
click at [458, 168] on p-checkbox at bounding box center [457, 170] width 7 height 6
checkbox input "true"
click at [613, 314] on icon at bounding box center [613, 313] width 9 height 9
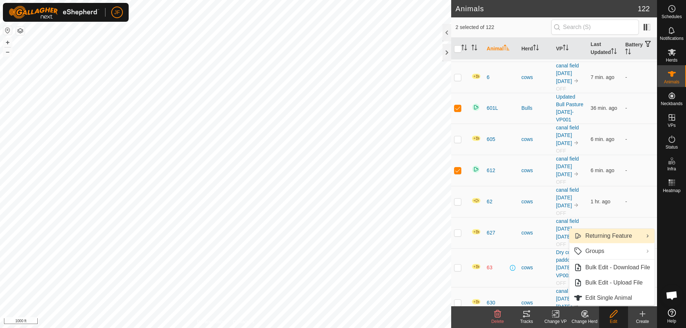
click at [611, 237] on link "Returning Feature" at bounding box center [611, 236] width 85 height 14
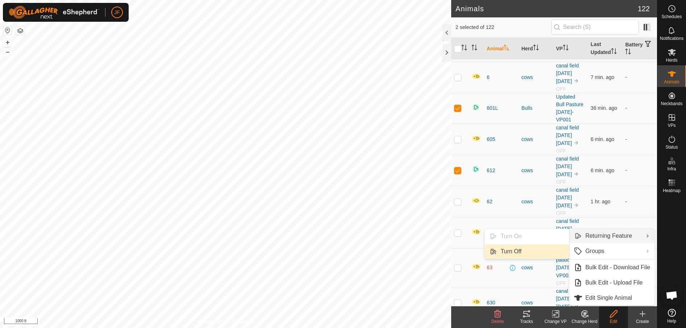
click at [527, 249] on link "Turn Off" at bounding box center [526, 251] width 84 height 14
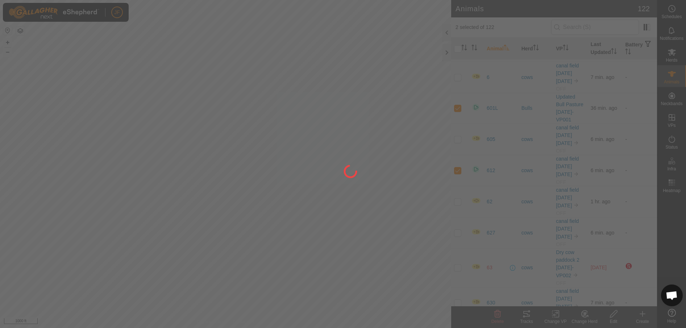
checkbox input "false"
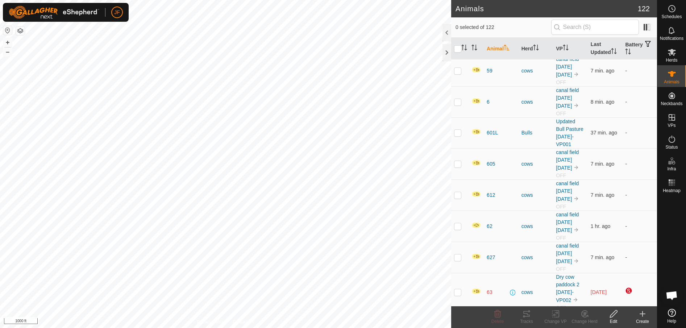
scroll to position [2101, 0]
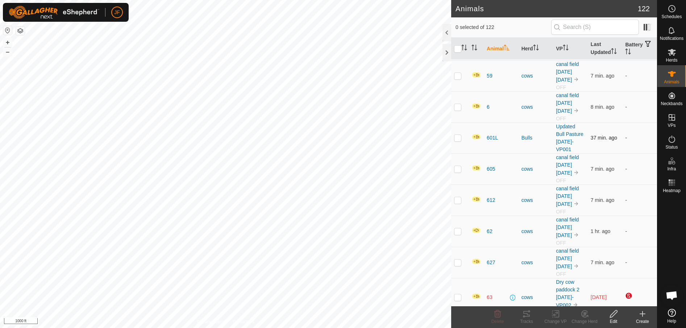
click at [458, 138] on p-checkbox at bounding box center [457, 138] width 7 height 6
click at [613, 318] on div "Edit" at bounding box center [613, 321] width 29 height 7
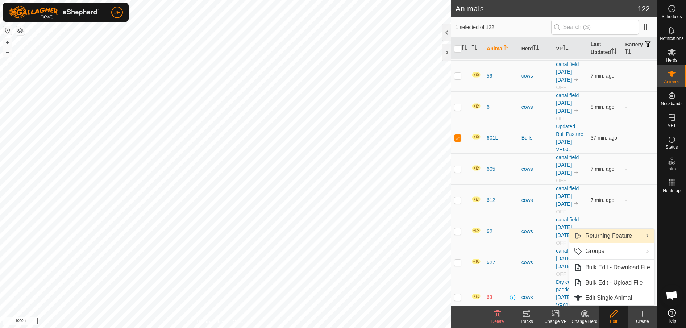
click at [605, 234] on link "Returning Feature" at bounding box center [611, 236] width 85 height 14
click at [524, 238] on link "Turn On" at bounding box center [526, 236] width 84 height 14
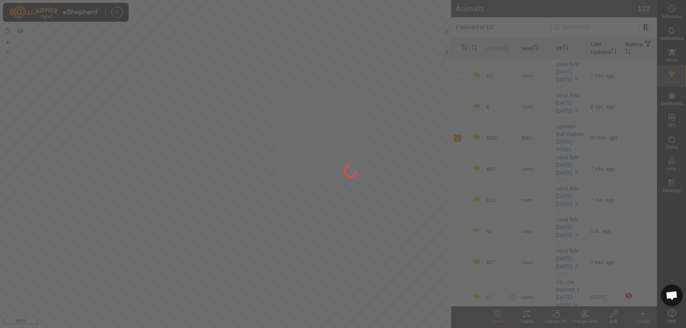
checkbox input "false"
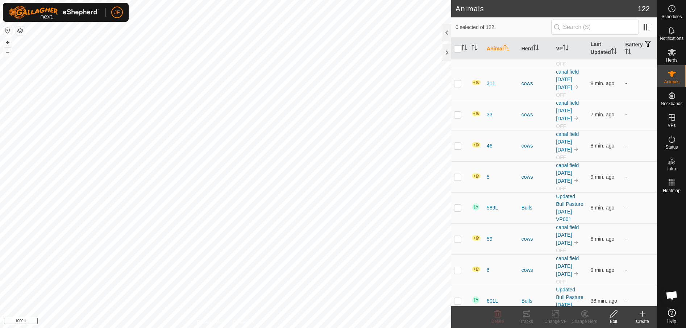
scroll to position [1919, 0]
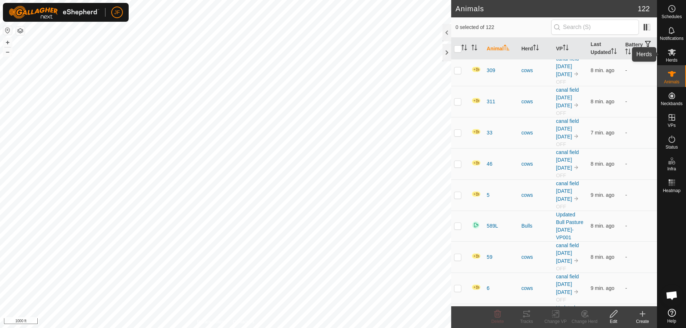
click at [672, 50] on icon at bounding box center [672, 52] width 8 height 7
